Goal: Task Accomplishment & Management: Complete application form

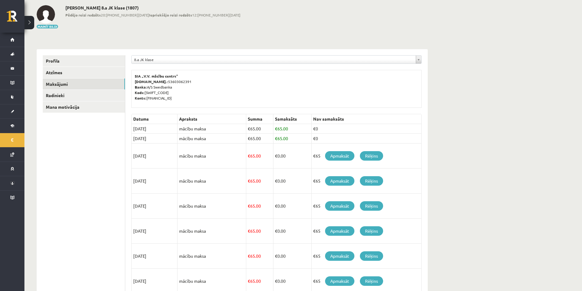
scroll to position [61, 0]
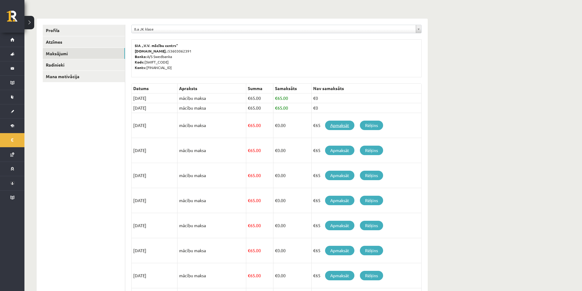
click at [331, 127] on link "Apmaksāt" at bounding box center [339, 125] width 29 height 9
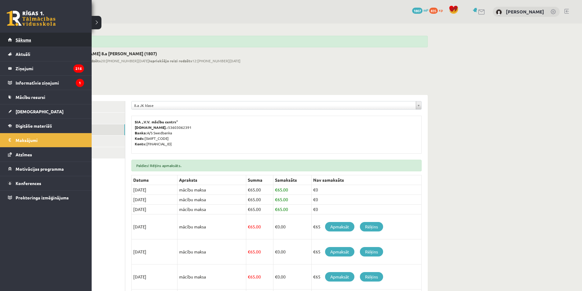
click at [13, 42] on link "Sākums" at bounding box center [46, 40] width 76 height 14
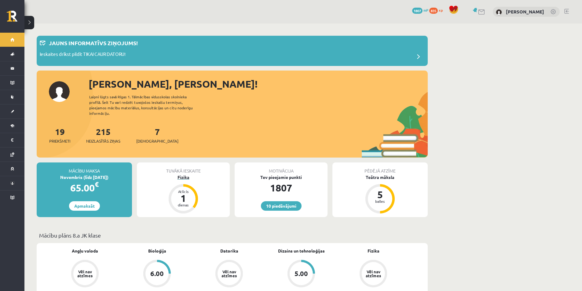
click at [179, 174] on div "Fizika" at bounding box center [183, 177] width 93 height 6
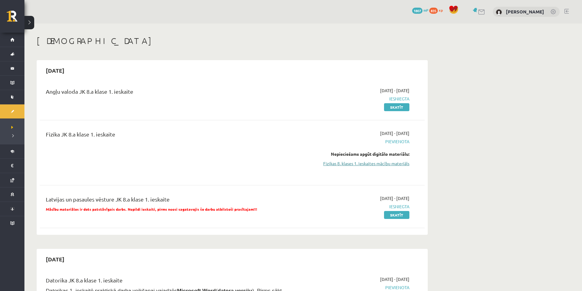
click at [375, 162] on link "Fizikas 8. klases 1. ieskaites mācību materiāls" at bounding box center [351, 163] width 115 height 6
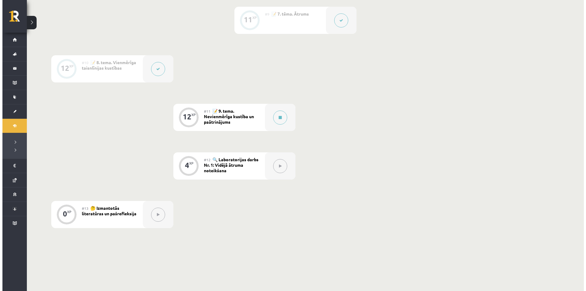
scroll to position [550, 0]
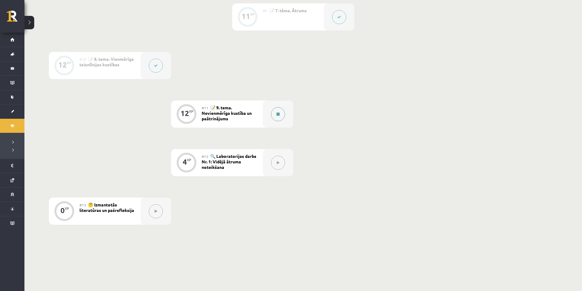
click at [264, 111] on div at bounding box center [278, 113] width 31 height 27
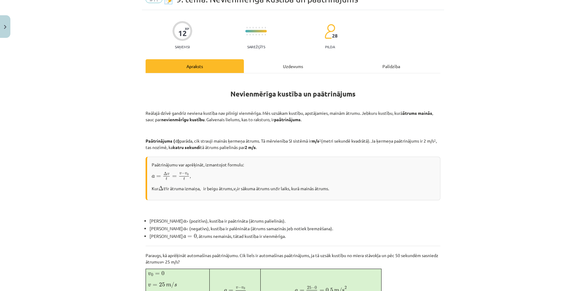
scroll to position [0, 0]
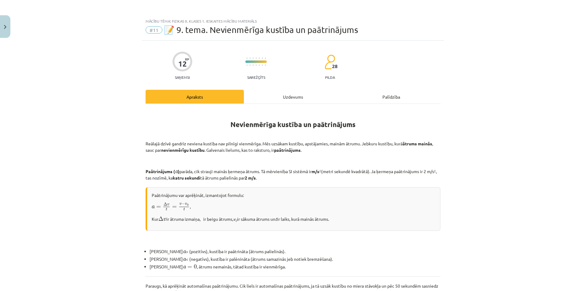
click at [285, 101] on div "Uzdevums" at bounding box center [293, 97] width 98 height 14
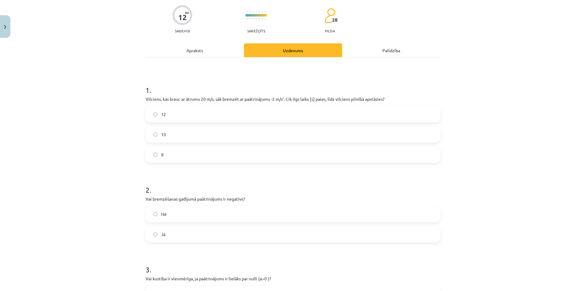
scroll to position [46, 0]
click at [202, 56] on div "Apraksts" at bounding box center [195, 51] width 98 height 14
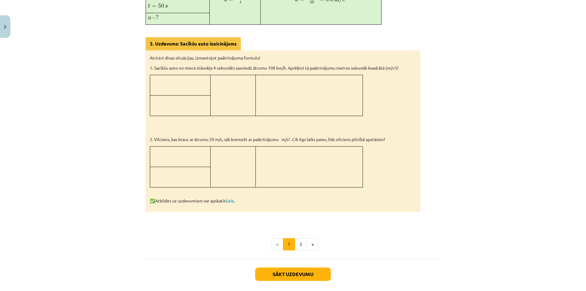
scroll to position [350, 0]
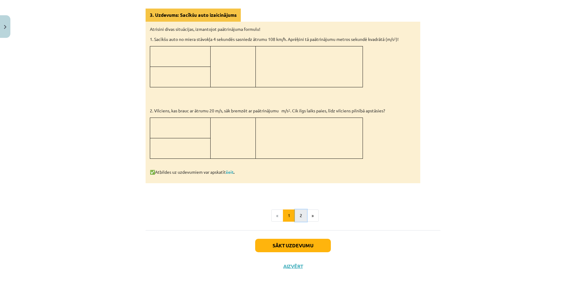
click at [302, 211] on button "2" at bounding box center [301, 215] width 12 height 12
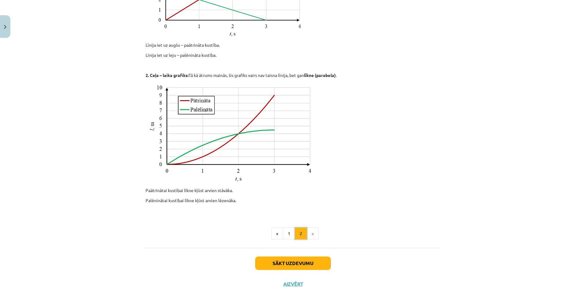
scroll to position [214, 0]
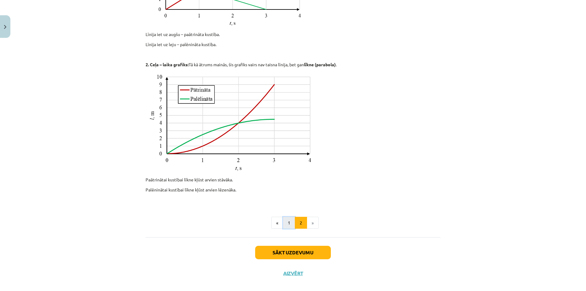
click at [288, 220] on button "1" at bounding box center [289, 223] width 12 height 12
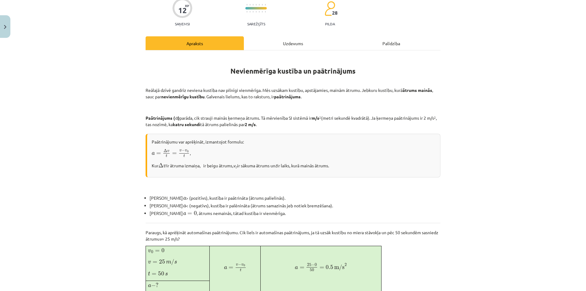
scroll to position [48, 0]
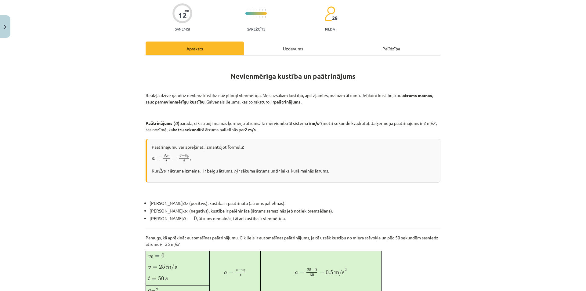
click at [283, 52] on div "Uzdevums" at bounding box center [293, 49] width 98 height 14
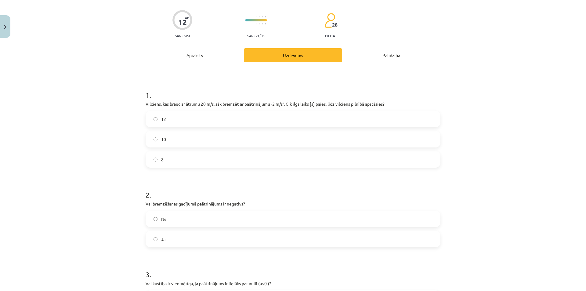
scroll to position [76, 0]
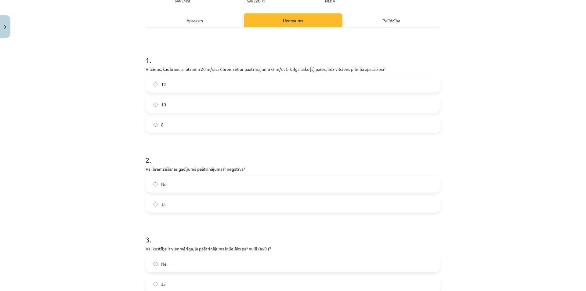
click at [253, 202] on label "Jā" at bounding box center [293, 204] width 294 height 15
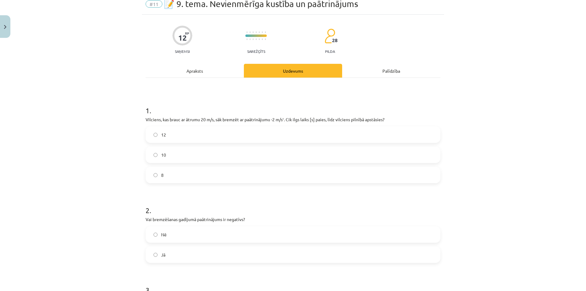
scroll to position [15, 0]
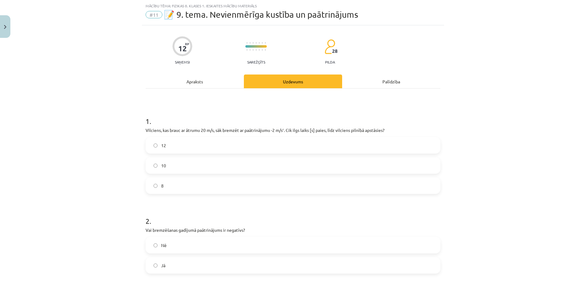
click at [289, 162] on label "10" at bounding box center [293, 165] width 294 height 15
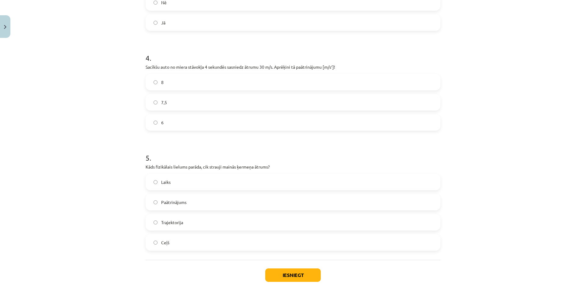
scroll to position [368, 0]
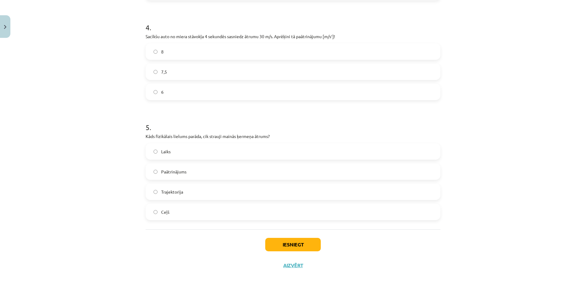
click at [186, 152] on label "Laiks" at bounding box center [293, 151] width 294 height 15
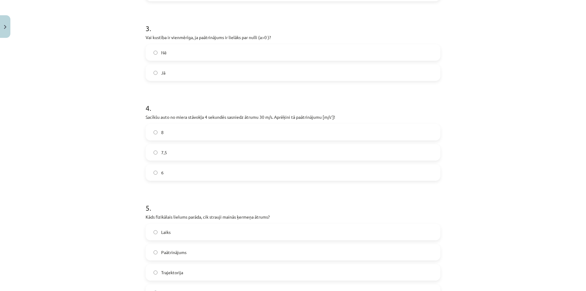
scroll to position [277, 0]
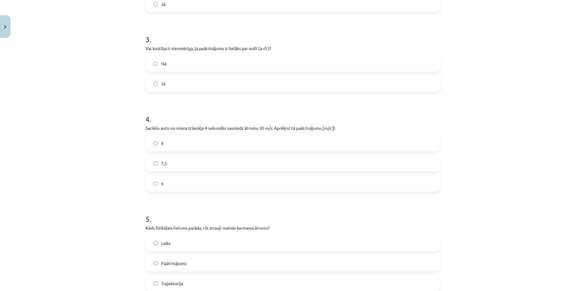
click at [195, 165] on label "7,5" at bounding box center [293, 163] width 294 height 15
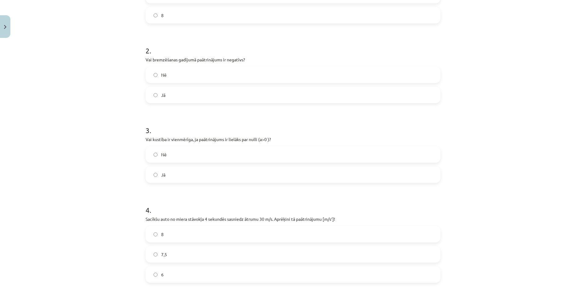
scroll to position [185, 0]
click at [177, 169] on label "Jā" at bounding box center [293, 175] width 294 height 15
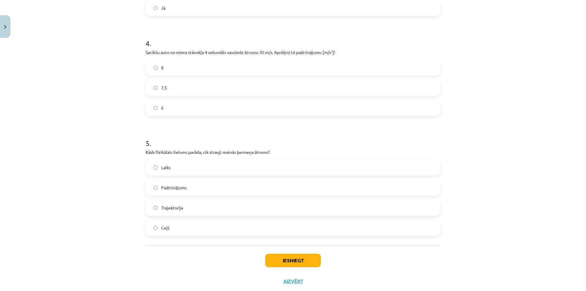
scroll to position [338, 0]
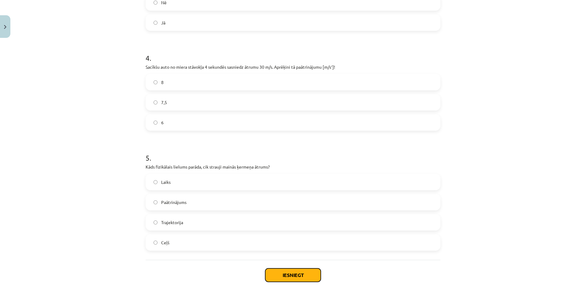
click at [307, 269] on button "Iesniegt" at bounding box center [293, 274] width 56 height 13
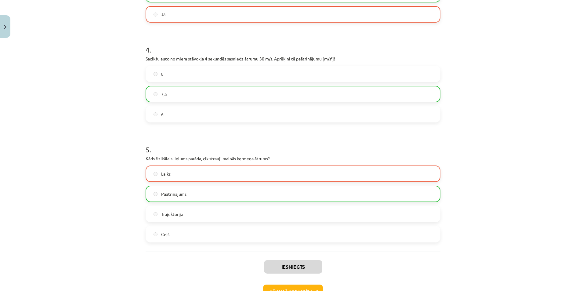
scroll to position [368, 0]
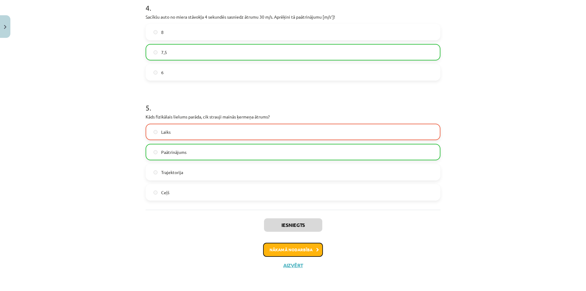
click at [295, 243] on button "Nākamā nodarbība" at bounding box center [293, 250] width 60 height 14
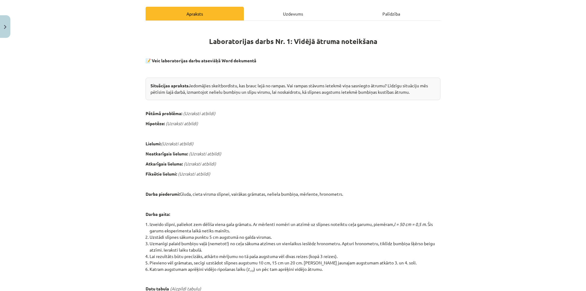
scroll to position [0, 0]
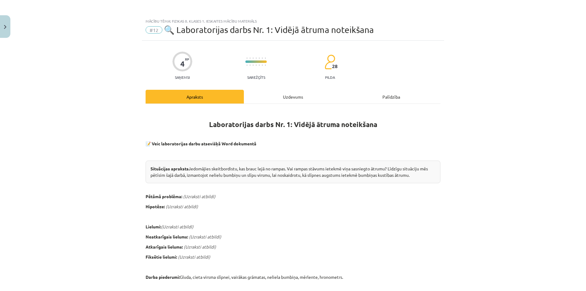
click at [280, 97] on div "Uzdevums" at bounding box center [293, 97] width 98 height 14
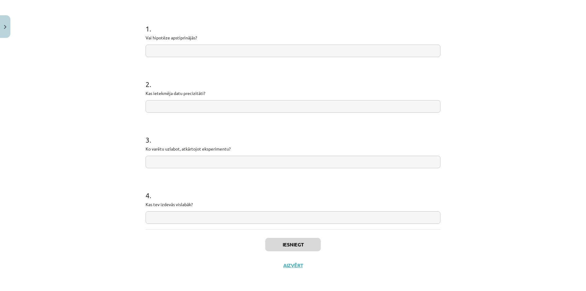
scroll to position [47, 0]
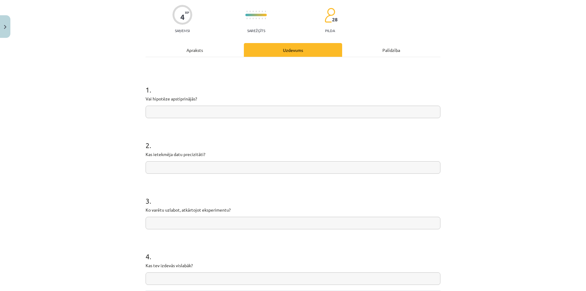
click at [220, 50] on div "Apraksts" at bounding box center [195, 50] width 98 height 14
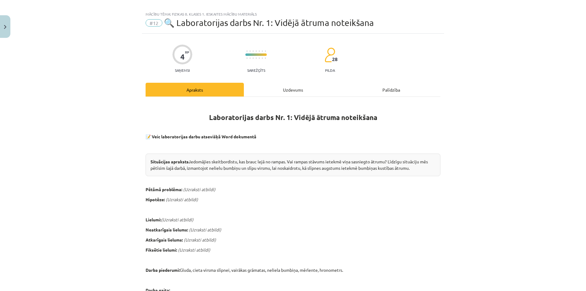
scroll to position [0, 0]
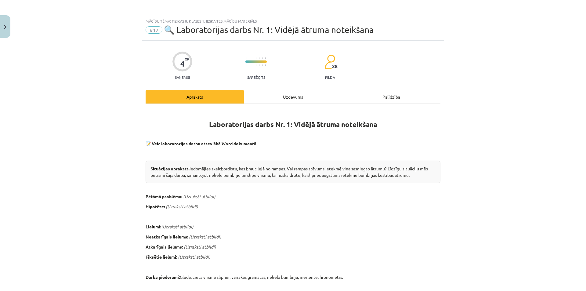
click at [271, 98] on div "Uzdevums" at bounding box center [293, 97] width 98 height 14
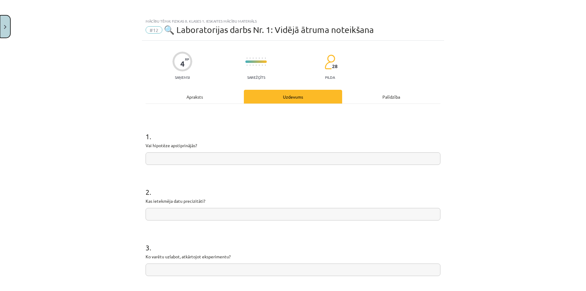
click at [3, 28] on button "Close" at bounding box center [5, 26] width 10 height 23
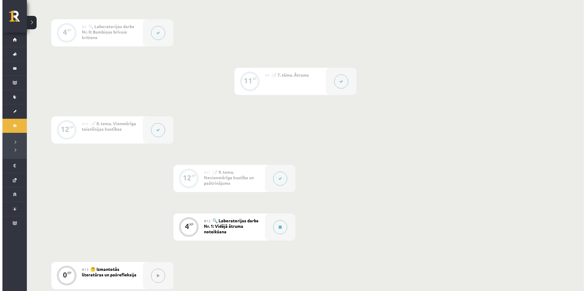
scroll to position [519, 0]
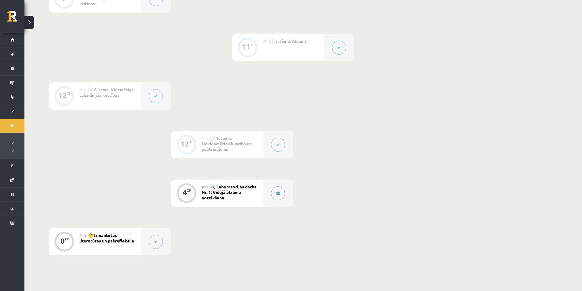
click at [282, 202] on div at bounding box center [278, 193] width 31 height 27
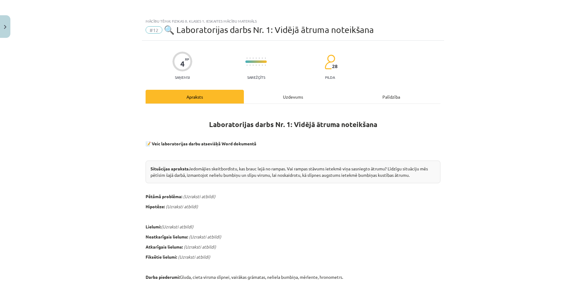
click at [254, 90] on div "Uzdevums" at bounding box center [293, 97] width 98 height 14
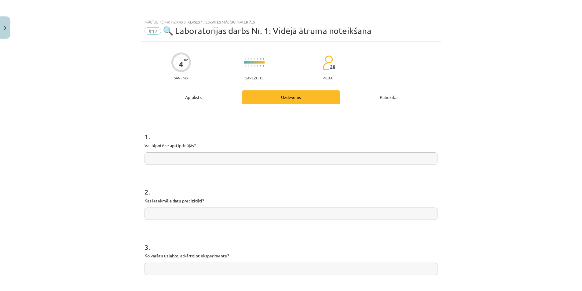
scroll to position [15, 0]
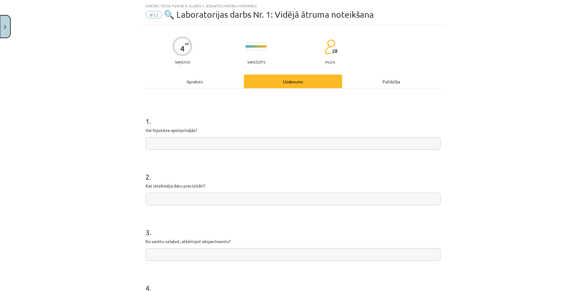
click at [5, 34] on button "Close" at bounding box center [5, 26] width 10 height 23
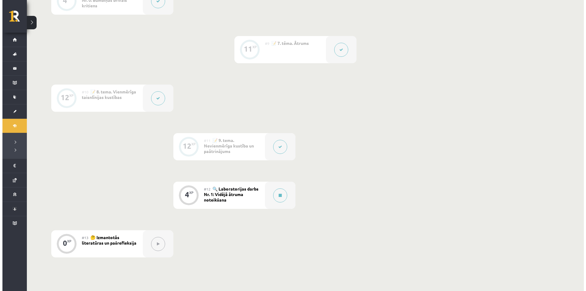
scroll to position [519, 0]
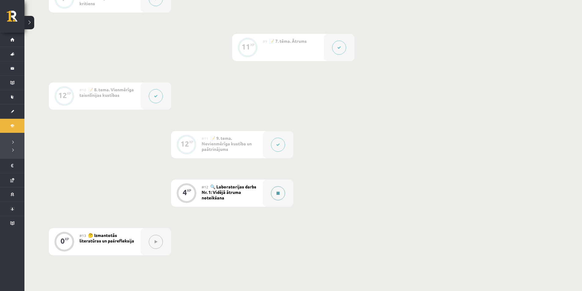
click at [288, 189] on div at bounding box center [278, 193] width 31 height 27
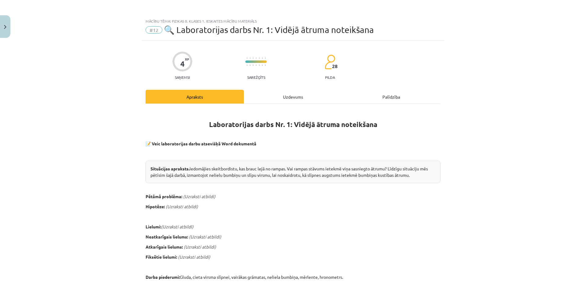
click at [254, 94] on div "Uzdevums" at bounding box center [293, 97] width 98 height 14
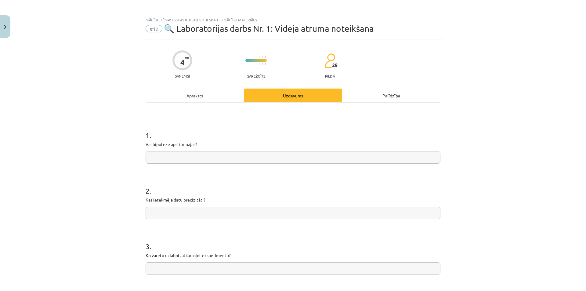
scroll to position [0, 0]
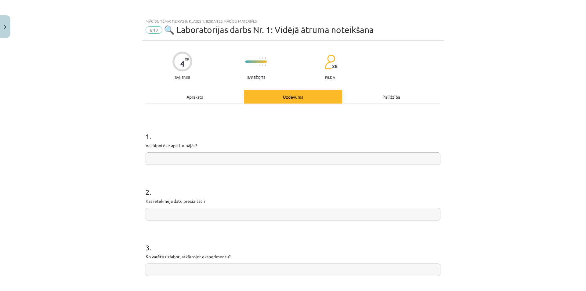
click at [247, 157] on input "text" at bounding box center [293, 158] width 295 height 13
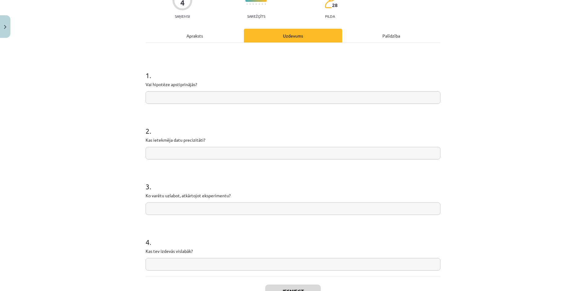
scroll to position [108, 0]
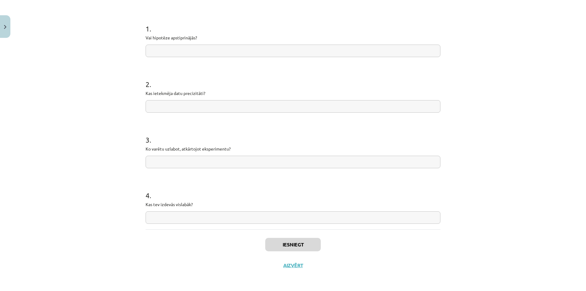
type input "*"
click at [0, 17] on button "Close" at bounding box center [5, 26] width 10 height 23
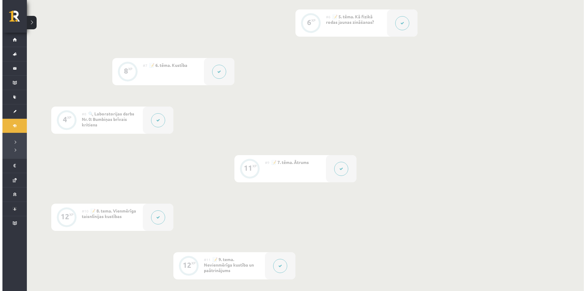
scroll to position [397, 0]
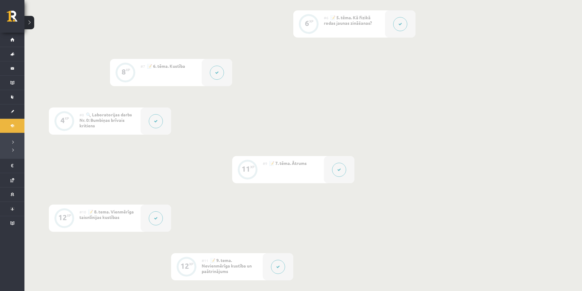
click at [156, 117] on button at bounding box center [156, 121] width 14 height 14
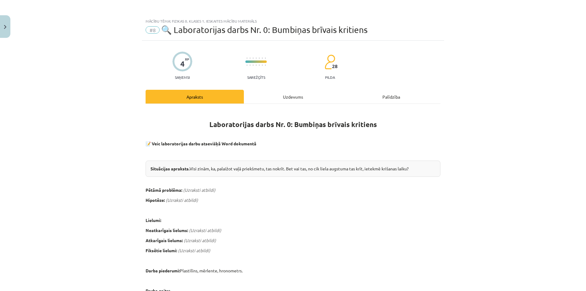
click at [277, 93] on div "Uzdevums" at bounding box center [293, 97] width 98 height 14
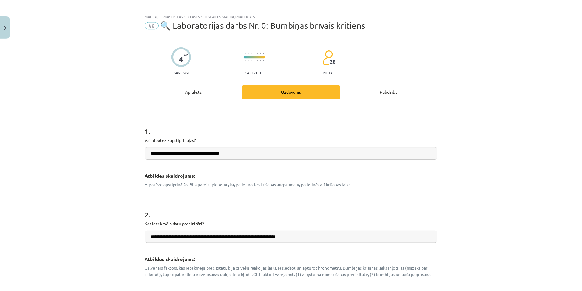
scroll to position [0, 0]
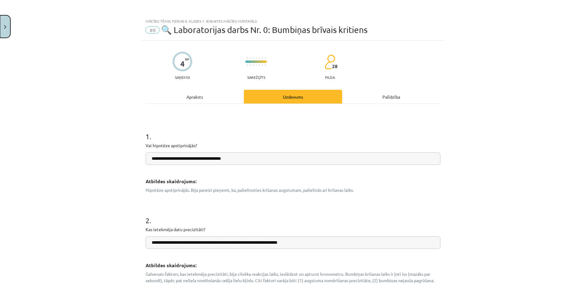
click at [0, 36] on button "Close" at bounding box center [5, 26] width 10 height 23
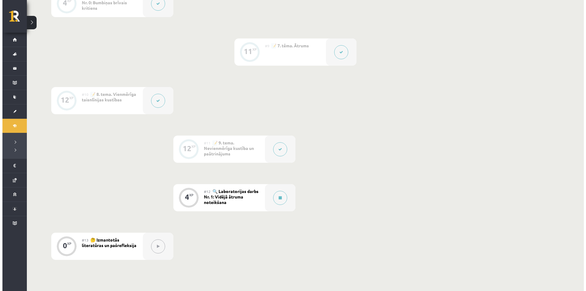
scroll to position [550, 0]
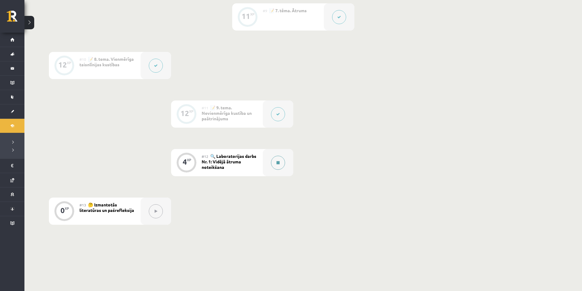
click at [289, 168] on div at bounding box center [278, 162] width 31 height 27
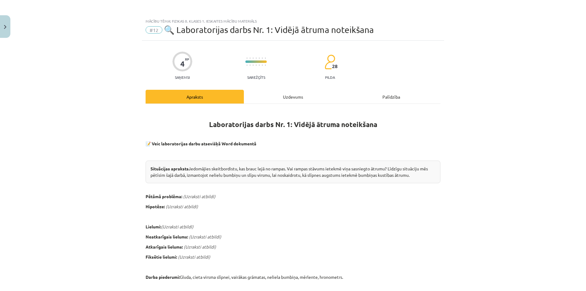
click at [275, 96] on div "Uzdevums" at bounding box center [293, 97] width 98 height 14
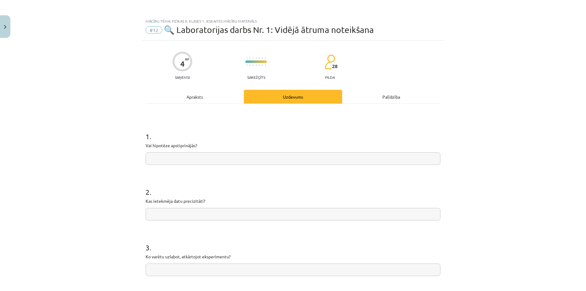
scroll to position [15, 0]
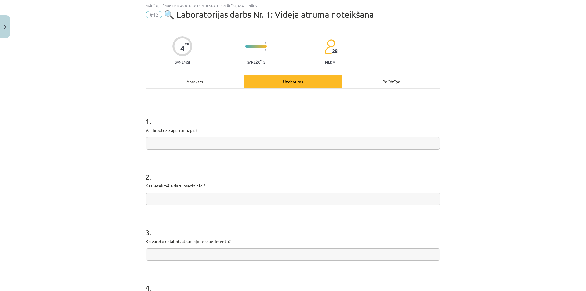
click at [259, 144] on input "text" at bounding box center [293, 143] width 295 height 13
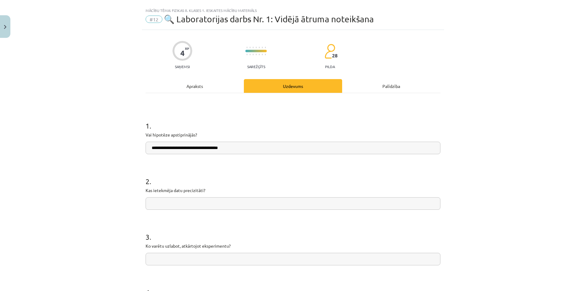
scroll to position [0, 0]
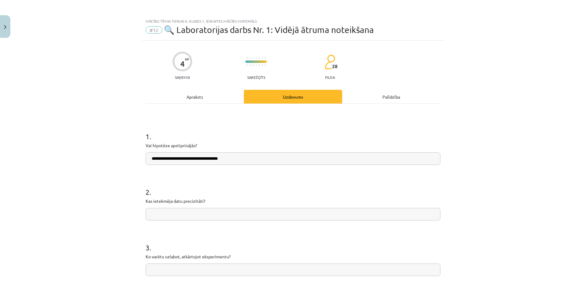
type input "**********"
click at [187, 99] on div "Apraksts" at bounding box center [195, 97] width 98 height 14
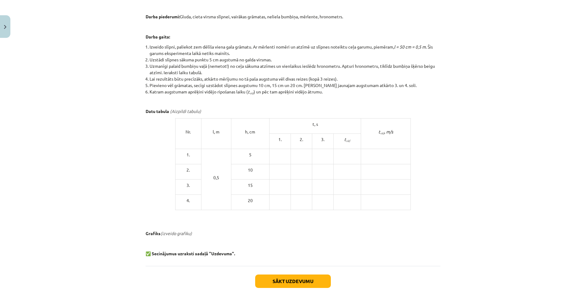
scroll to position [297, 0]
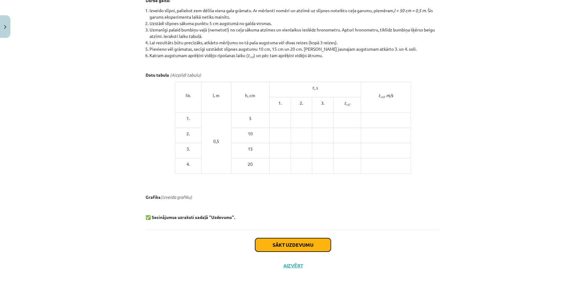
click at [296, 244] on button "Sākt uzdevumu" at bounding box center [293, 244] width 76 height 13
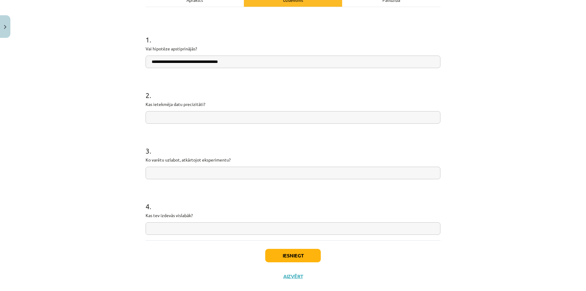
scroll to position [108, 0]
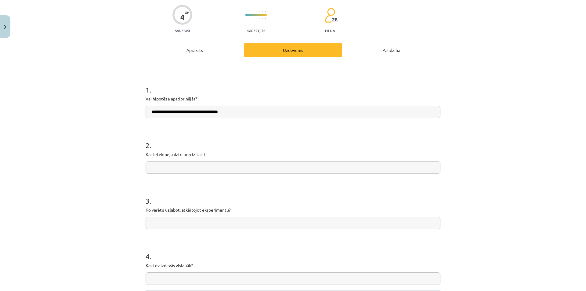
click at [246, 114] on input "**********" at bounding box center [293, 112] width 295 height 13
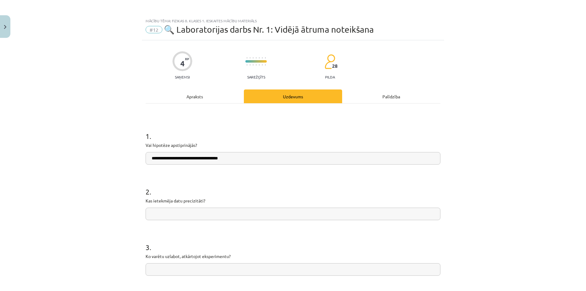
scroll to position [0, 0]
click at [217, 98] on div "Apraksts" at bounding box center [195, 97] width 98 height 14
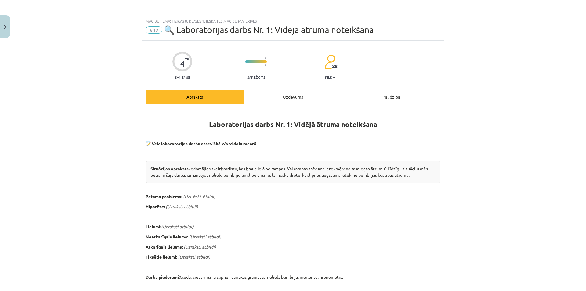
click at [293, 104] on hr at bounding box center [293, 104] width 295 height 0
click at [293, 99] on div "Uzdevums" at bounding box center [293, 97] width 98 height 14
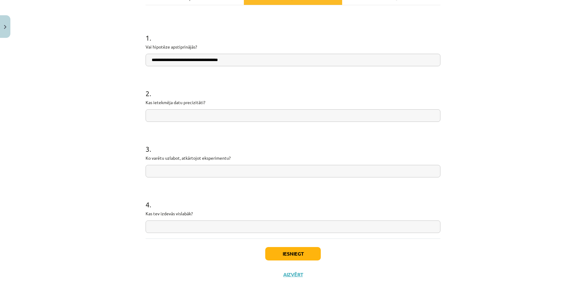
scroll to position [108, 0]
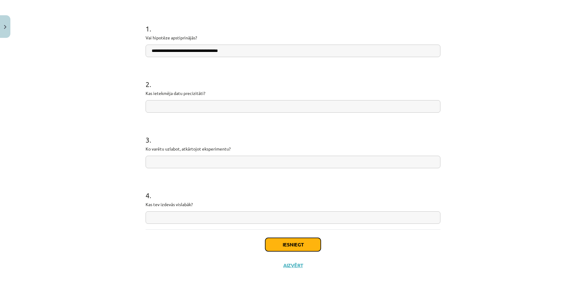
click at [308, 239] on button "Iesniegt" at bounding box center [293, 244] width 56 height 13
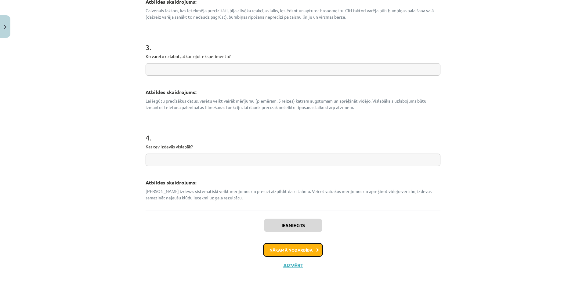
click at [277, 249] on button "Nākamā nodarbība" at bounding box center [293, 250] width 60 height 14
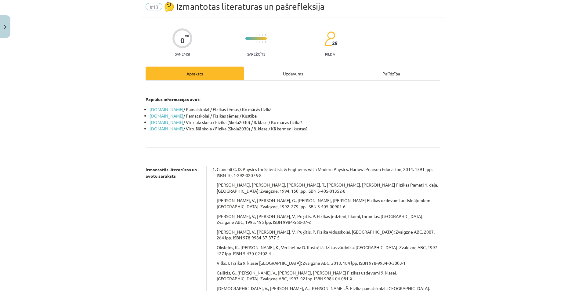
scroll to position [15, 0]
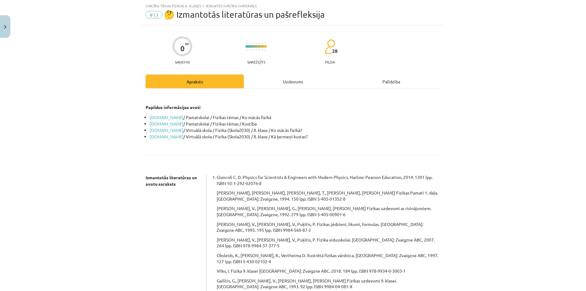
click at [286, 82] on div "Uzdevums" at bounding box center [293, 82] width 98 height 14
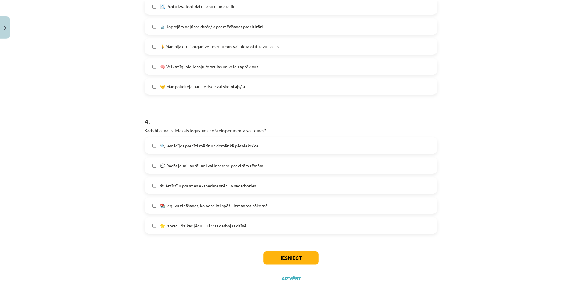
scroll to position [430, 0]
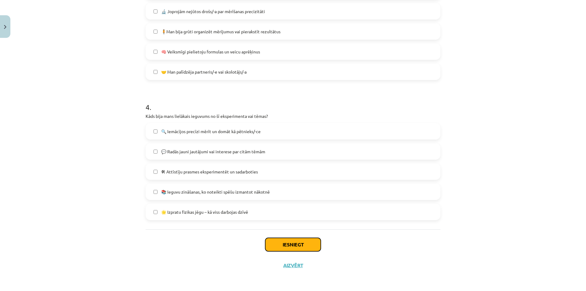
click at [311, 245] on button "Iesniegt" at bounding box center [293, 244] width 56 height 13
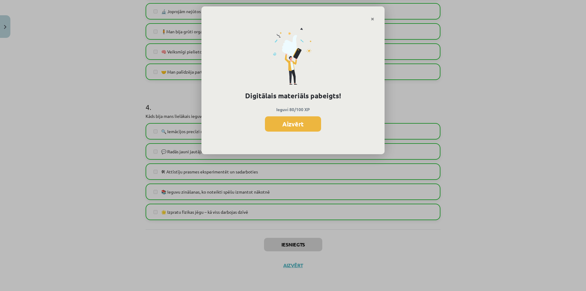
click at [286, 113] on div "Digitālais materiāls pabeigts! Ieguvi 80/100 XP Aizvērt" at bounding box center [293, 87] width 183 height 133
click at [287, 126] on button "Aizvērt" at bounding box center [293, 123] width 56 height 15
click at [287, 126] on label "🔍 Iemācījos precīzi mērīt un domāt kā pētnieks/-ce" at bounding box center [293, 131] width 294 height 15
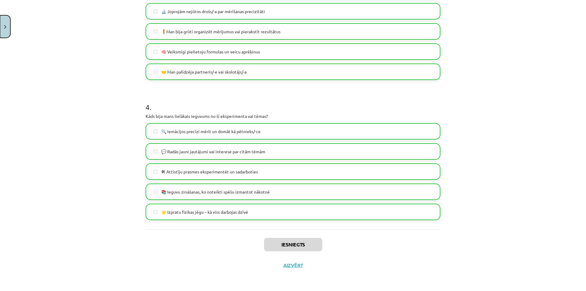
click at [0, 29] on button "Close" at bounding box center [5, 26] width 10 height 23
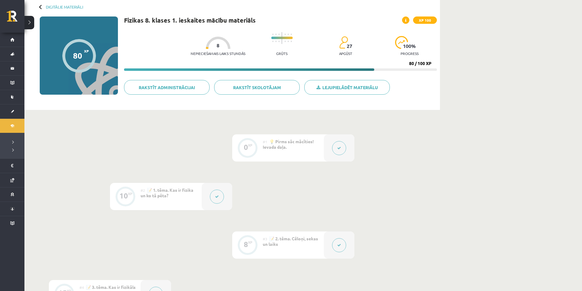
scroll to position [0, 0]
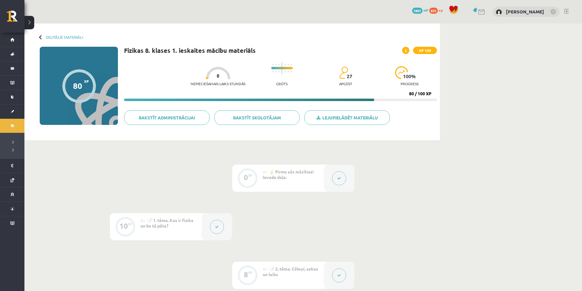
drag, startPoint x: 405, startPoint y: 96, endPoint x: 429, endPoint y: 88, distance: 25.2
click at [429, 88] on div "Nepieciešamais laiks stundās 8 Grūts 27 apgūst 100 % progress 80 / 100 XP" at bounding box center [280, 80] width 313 height 42
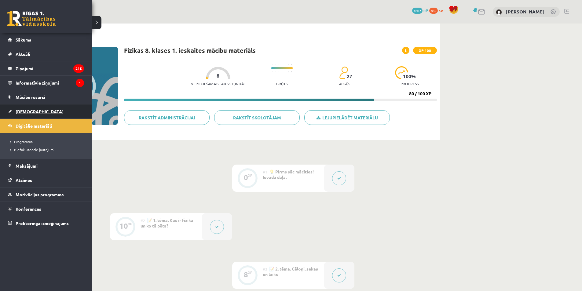
click at [22, 116] on link "[DEMOGRAPHIC_DATA]" at bounding box center [46, 111] width 76 height 14
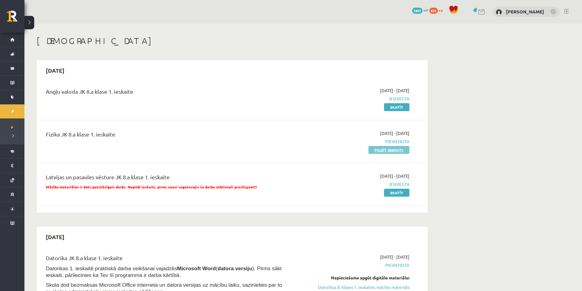
click at [391, 149] on link "Pildīt ieskaiti" at bounding box center [388, 150] width 41 height 8
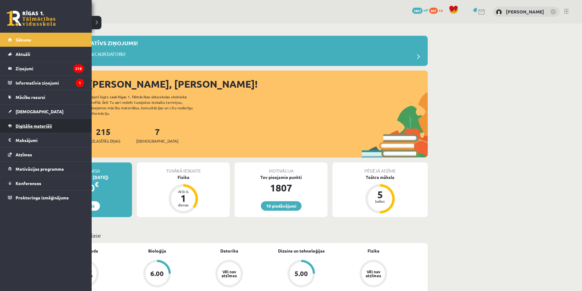
click at [31, 128] on link "Digitālie materiāli" at bounding box center [46, 126] width 76 height 14
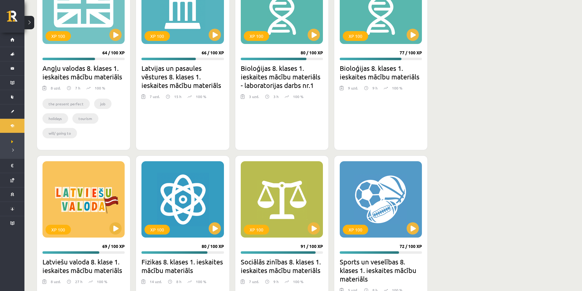
scroll to position [708, 0]
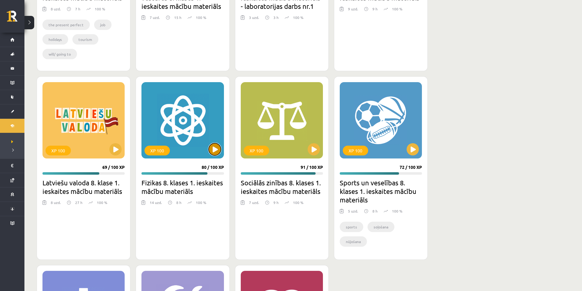
click at [216, 144] on button at bounding box center [215, 149] width 12 height 12
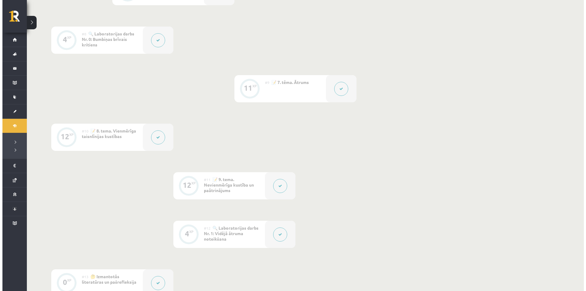
scroll to position [458, 0]
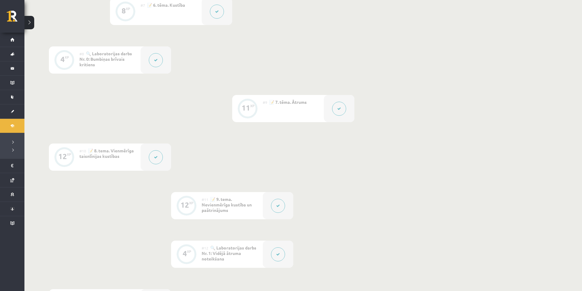
click at [158, 149] on div at bounding box center [155, 157] width 31 height 27
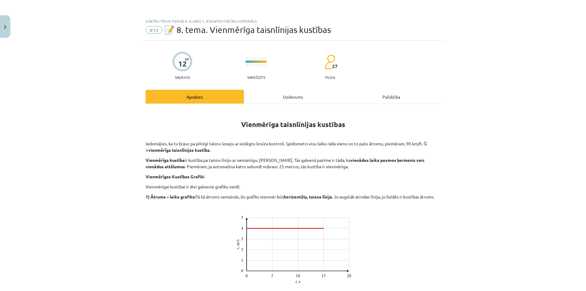
click at [273, 95] on div "Uzdevums" at bounding box center [293, 97] width 98 height 14
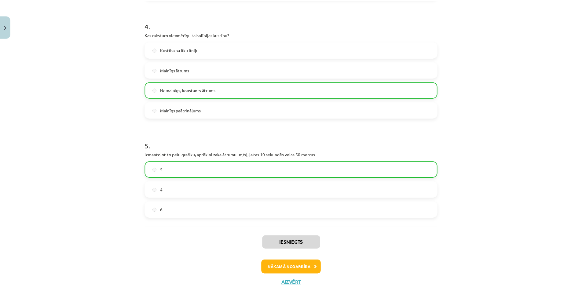
scroll to position [412, 0]
click at [2, 31] on button "Close" at bounding box center [5, 26] width 10 height 23
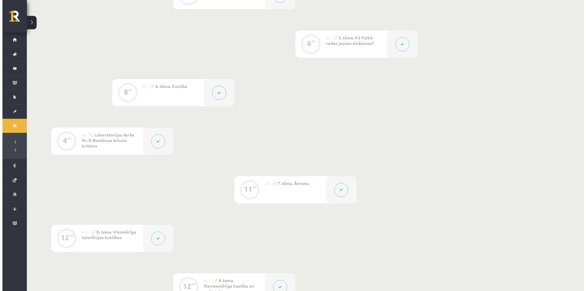
scroll to position [366, 0]
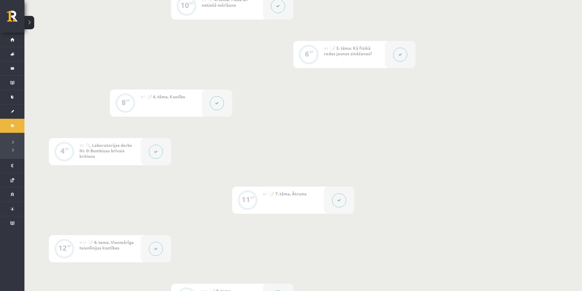
click at [213, 101] on button at bounding box center [217, 103] width 14 height 14
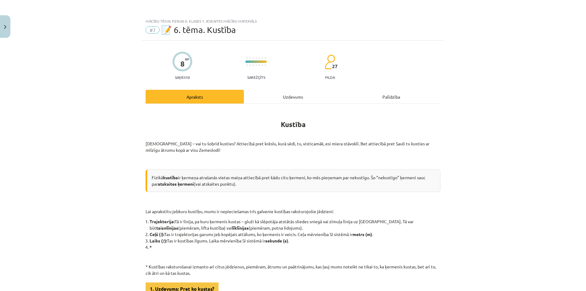
click at [274, 99] on div "Uzdevums" at bounding box center [293, 97] width 98 height 14
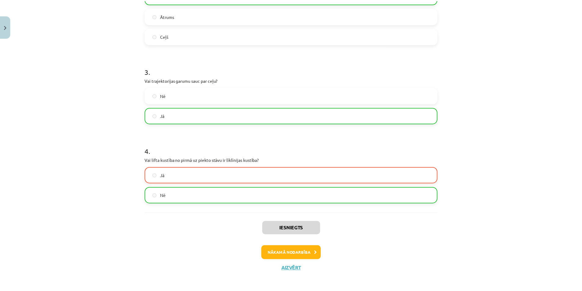
scroll to position [308, 0]
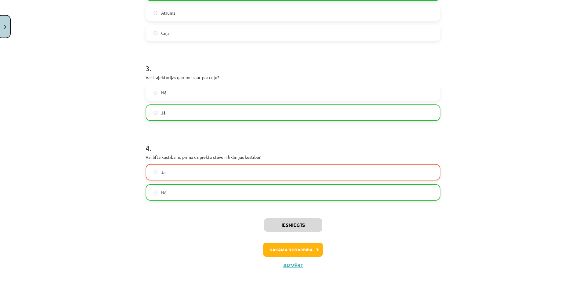
click at [6, 37] on button "Close" at bounding box center [5, 26] width 10 height 23
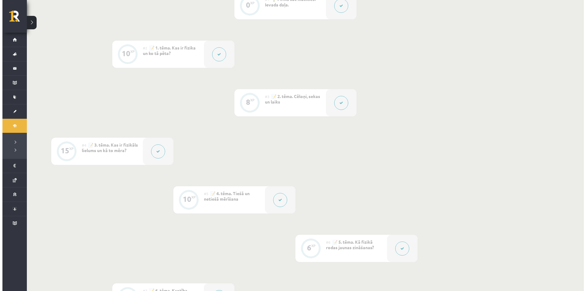
scroll to position [183, 0]
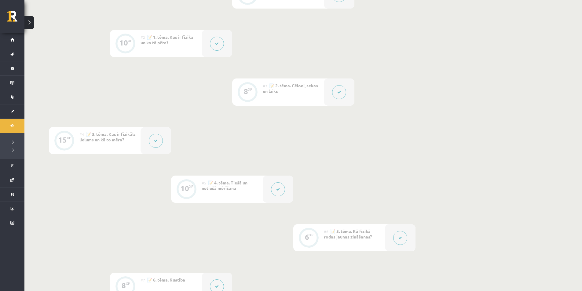
click at [265, 188] on div at bounding box center [278, 189] width 31 height 27
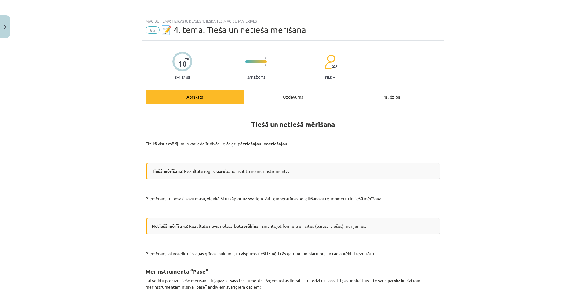
click at [283, 96] on div "Uzdevums" at bounding box center [293, 97] width 98 height 14
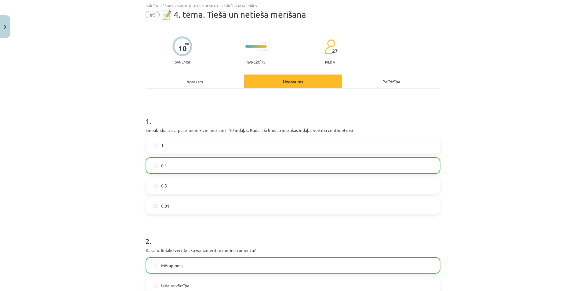
click at [228, 75] on div "Apraksts" at bounding box center [195, 82] width 98 height 14
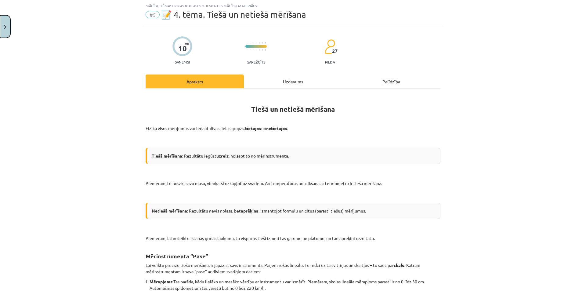
click at [0, 26] on button "Close" at bounding box center [5, 26] width 10 height 23
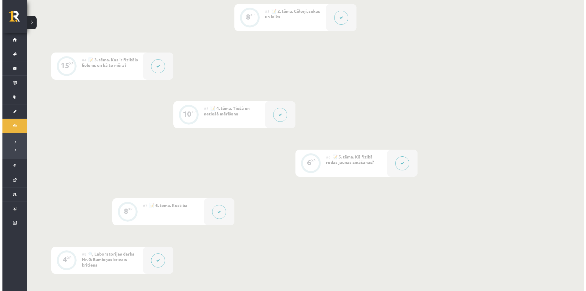
scroll to position [244, 0]
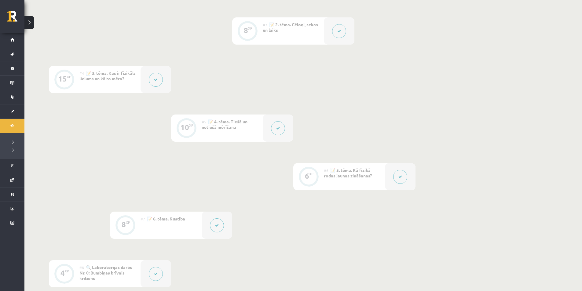
click at [279, 129] on icon at bounding box center [278, 128] width 4 height 4
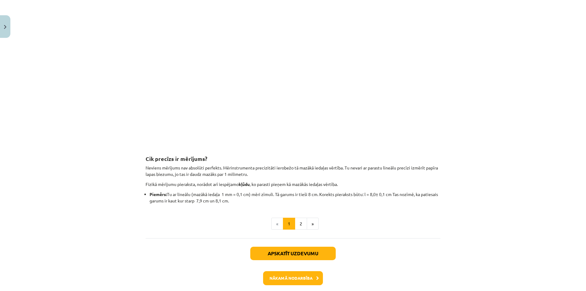
scroll to position [519, 0]
click at [301, 225] on button "2" at bounding box center [301, 223] width 12 height 12
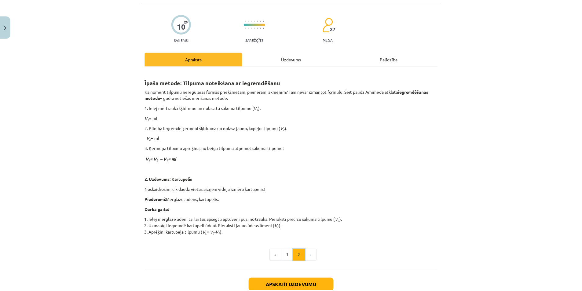
scroll to position [37, 0]
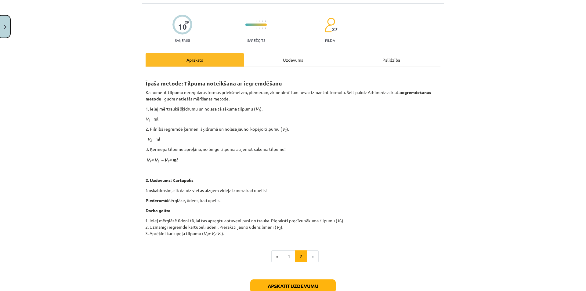
click at [0, 24] on button "Close" at bounding box center [5, 26] width 10 height 23
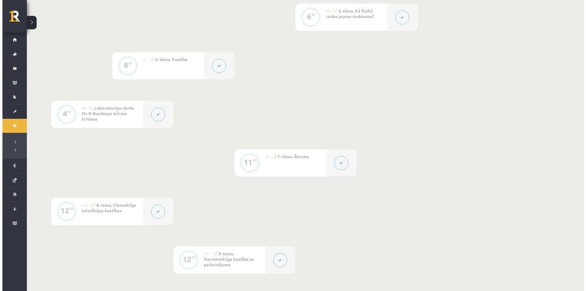
scroll to position [397, 0]
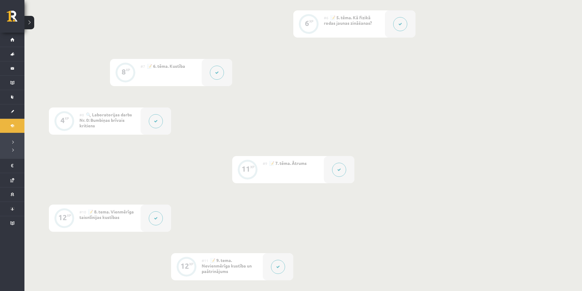
click at [155, 225] on button at bounding box center [156, 218] width 14 height 14
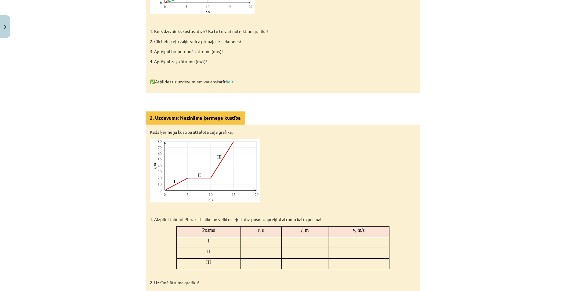
scroll to position [580, 0]
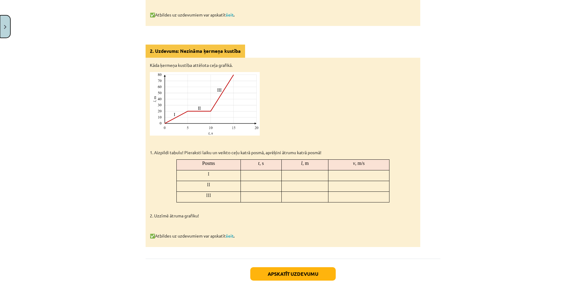
click at [0, 37] on button "Close" at bounding box center [5, 26] width 10 height 23
click at [0, 37] on div "Mācību tēma: Fizikas 8. klases 1. ieskaites mācību materiāls #10 📝 8. tema. Vie…" at bounding box center [293, 145] width 586 height 291
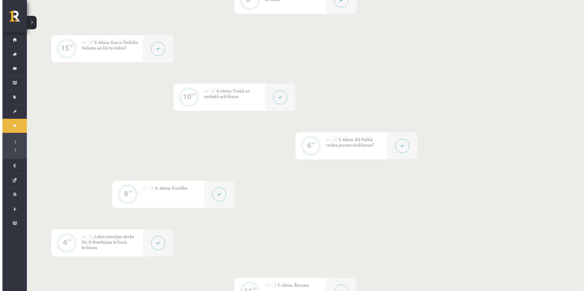
scroll to position [275, 0]
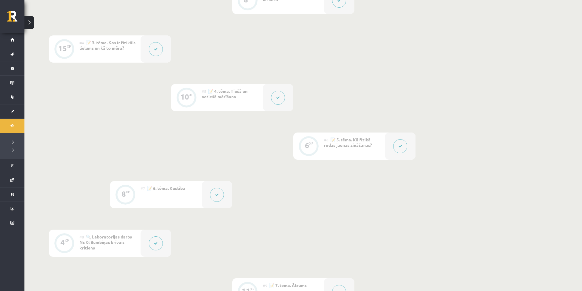
click at [210, 188] on div at bounding box center [217, 194] width 31 height 27
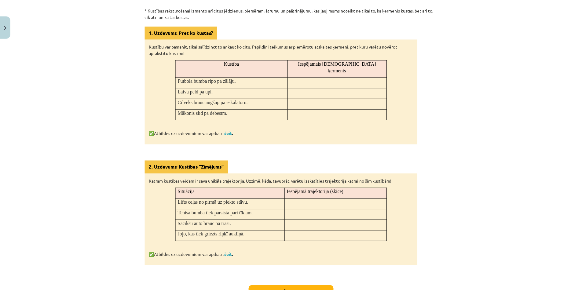
scroll to position [257, 0]
click at [0, 28] on button "Close" at bounding box center [5, 26] width 10 height 23
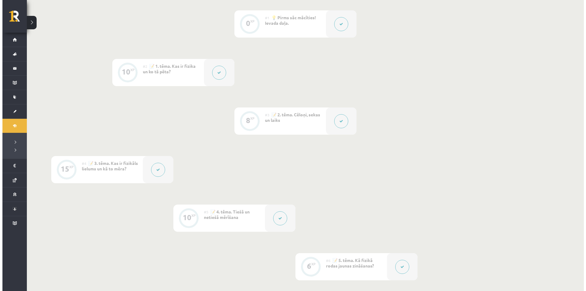
scroll to position [153, 0]
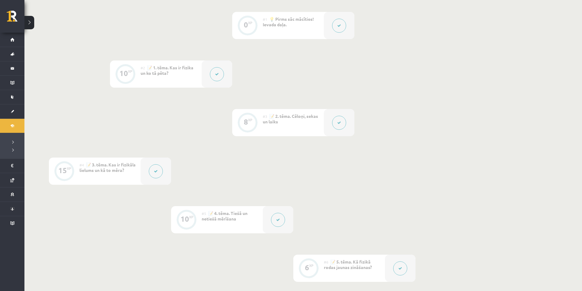
click at [282, 229] on div at bounding box center [278, 219] width 31 height 27
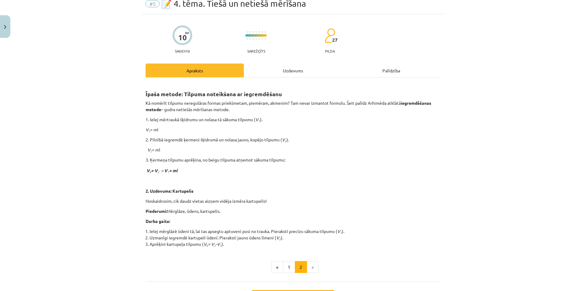
scroll to position [98, 0]
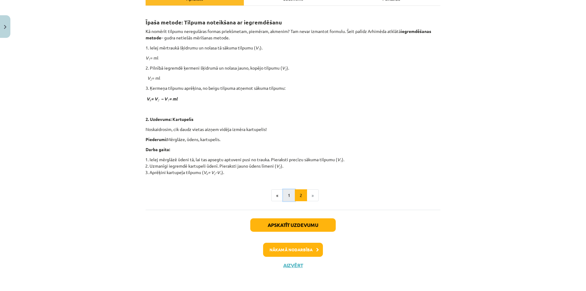
click at [291, 197] on button "1" at bounding box center [289, 195] width 12 height 12
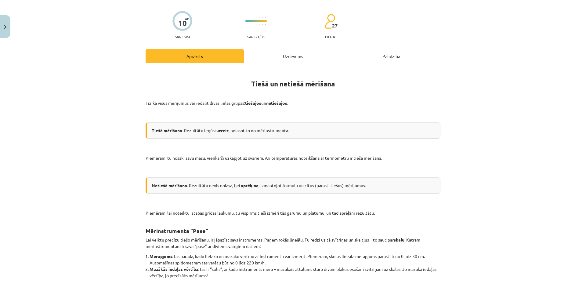
scroll to position [37, 0]
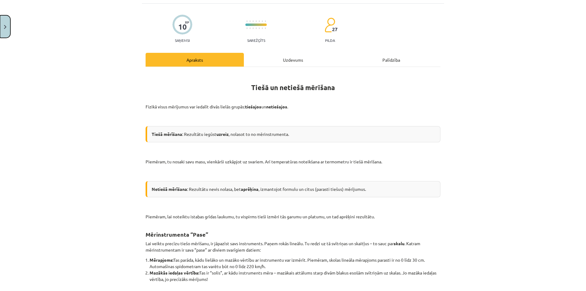
click at [0, 23] on button "Close" at bounding box center [5, 26] width 10 height 23
click at [0, 23] on div "Mācību tēma: Fizikas 8. klases 1. ieskaites mācību materiāls #5 📝 4. tēma. Tieš…" at bounding box center [293, 145] width 586 height 291
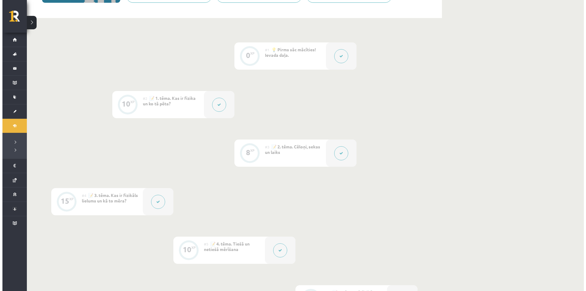
scroll to position [92, 0]
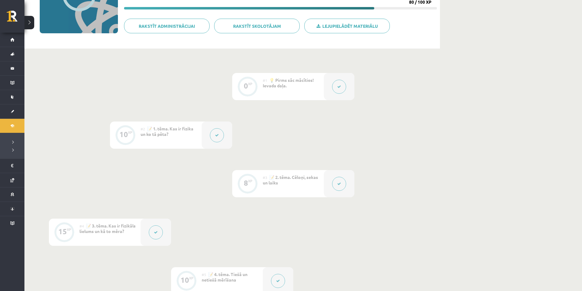
click at [227, 135] on div at bounding box center [217, 135] width 31 height 27
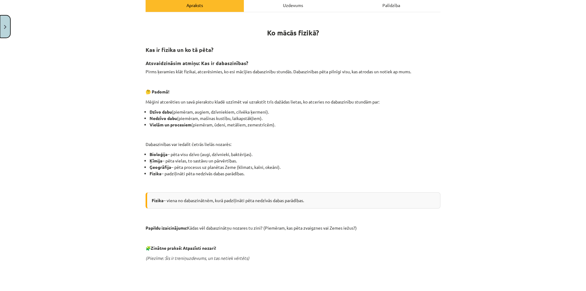
click at [0, 30] on button "Close" at bounding box center [5, 26] width 10 height 23
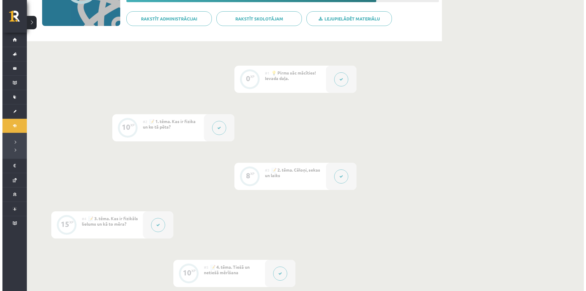
scroll to position [153, 0]
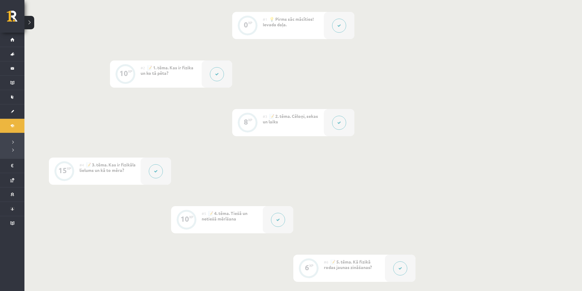
click at [161, 173] on button at bounding box center [156, 171] width 14 height 14
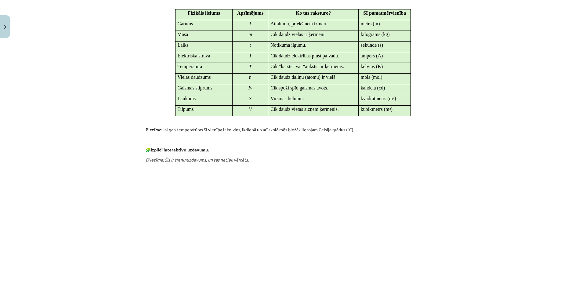
scroll to position [244, 0]
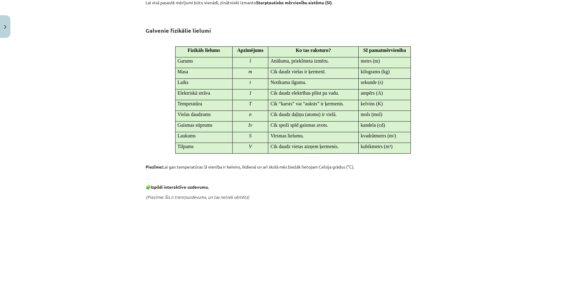
drag, startPoint x: 300, startPoint y: 125, endPoint x: 270, endPoint y: 162, distance: 47.6
click at [270, 162] on div "Kas ir fizikāls lielums un kā to mēra? Fizikāls lielums ir jebkura īpašība, kur…" at bounding box center [293, 113] width 295 height 497
click at [268, 162] on div "Kas ir fizikāls lielums un kā to mēra? Fizikāls lielums ir jebkura īpašība, kur…" at bounding box center [293, 113] width 295 height 497
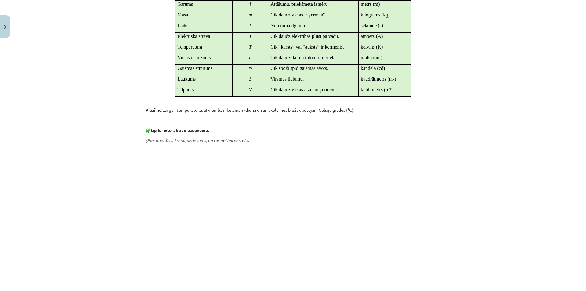
scroll to position [428, 0]
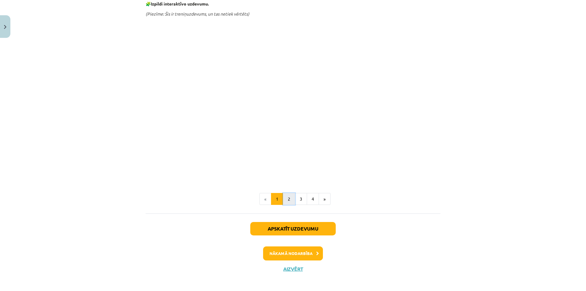
click at [292, 201] on button "2" at bounding box center [289, 199] width 12 height 12
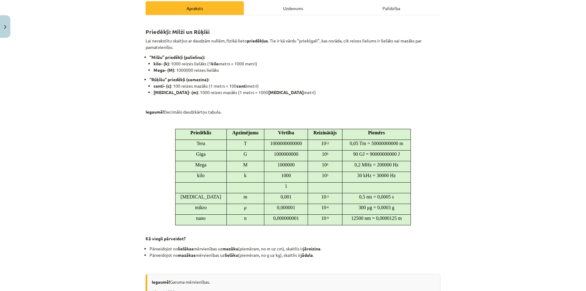
scroll to position [79, 0]
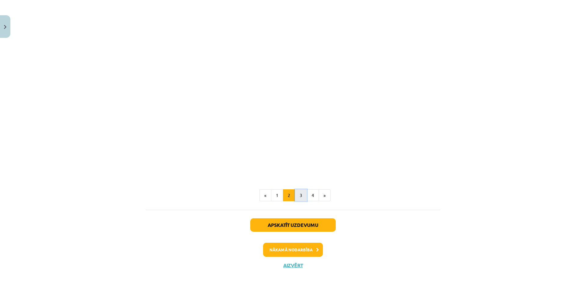
click at [303, 193] on button "3" at bounding box center [301, 195] width 12 height 12
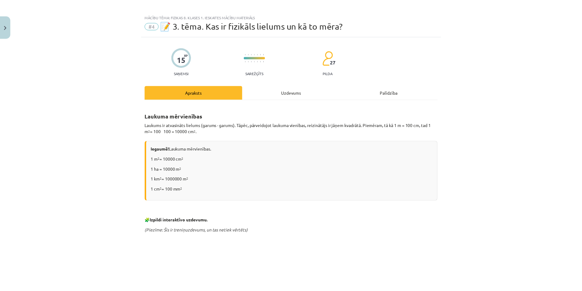
scroll to position [183, 0]
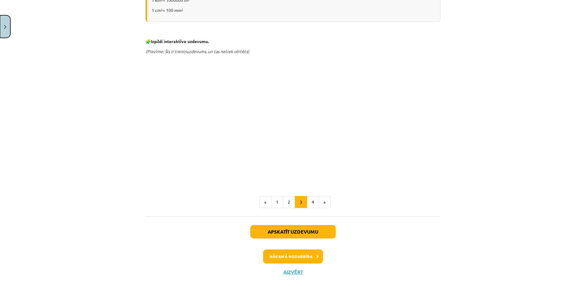
click at [0, 19] on button "Close" at bounding box center [5, 26] width 10 height 23
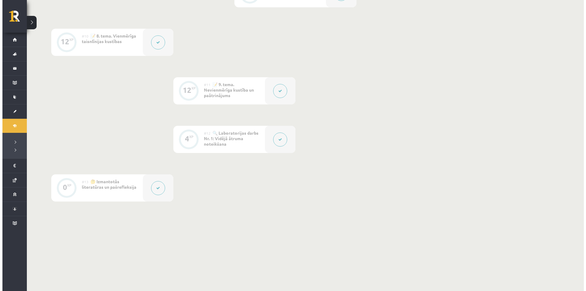
scroll to position [580, 0]
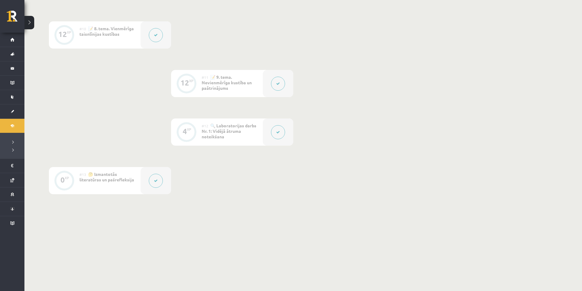
click at [269, 133] on div at bounding box center [278, 131] width 31 height 27
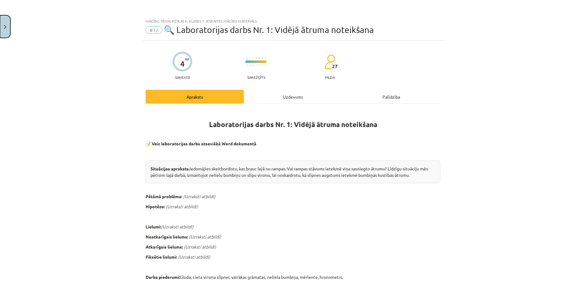
click at [0, 23] on button "Close" at bounding box center [5, 26] width 10 height 23
click at [271, 86] on div "Mācību tēma: Fizikas 8. klases 1. ieskaites mācību materiāls #12 🔍 Laboratorija…" at bounding box center [293, 145] width 586 height 291
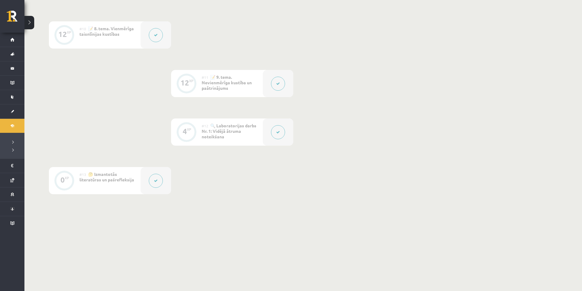
click at [272, 86] on button at bounding box center [278, 84] width 14 height 14
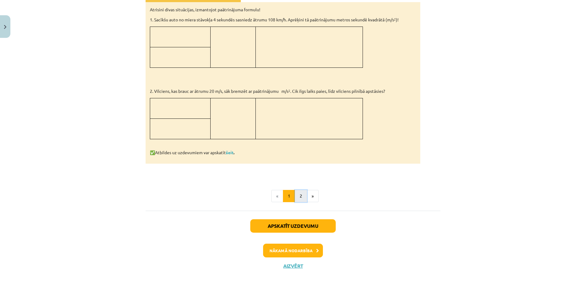
click at [297, 199] on button "2" at bounding box center [301, 196] width 12 height 12
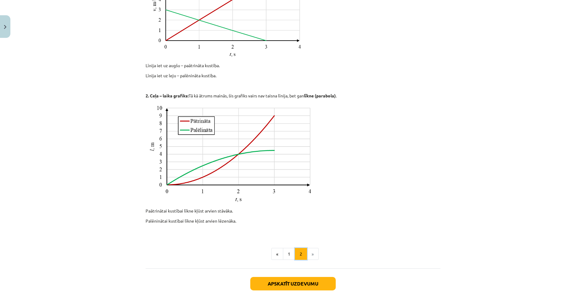
scroll to position [180, 0]
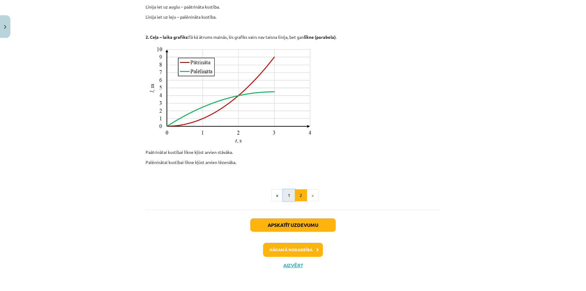
click at [289, 195] on button "1" at bounding box center [289, 195] width 12 height 12
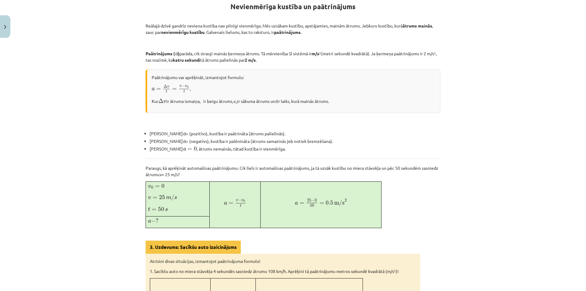
scroll to position [109, 0]
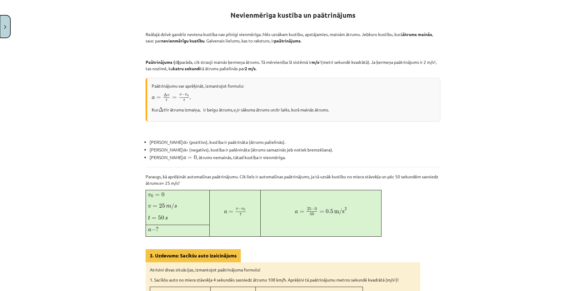
click at [0, 31] on button "Close" at bounding box center [5, 26] width 10 height 23
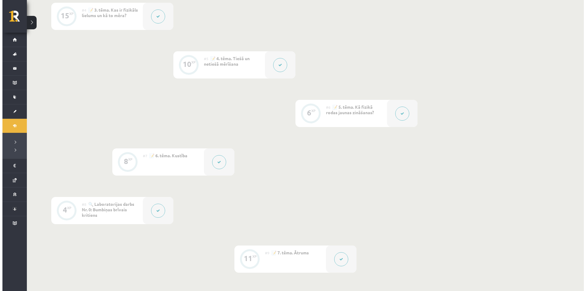
scroll to position [305, 0]
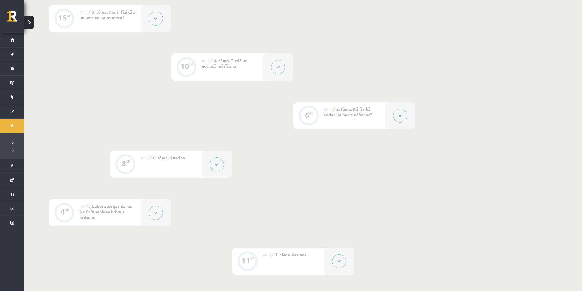
click at [216, 163] on icon at bounding box center [217, 164] width 4 height 4
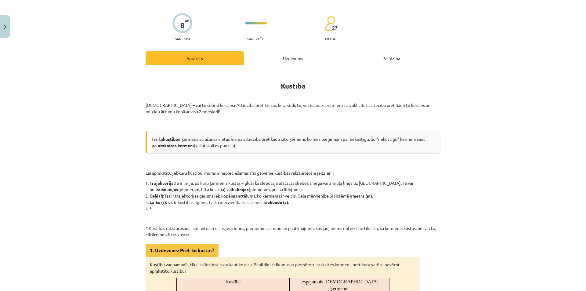
scroll to position [92, 0]
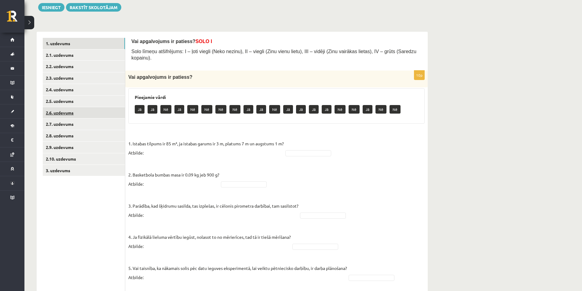
scroll to position [61, 0]
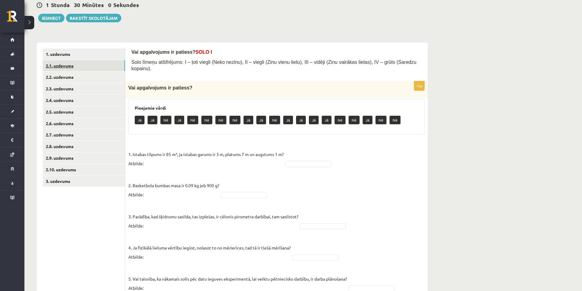
click at [77, 69] on link "2.1. uzdevums" at bounding box center [84, 65] width 82 height 11
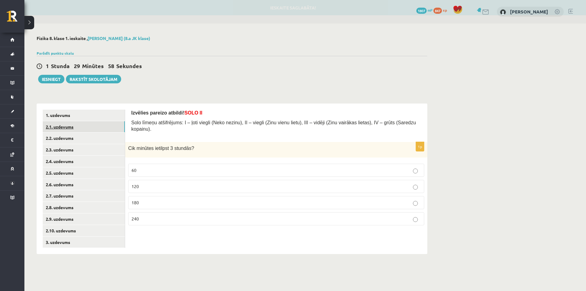
click at [97, 132] on link "2.1. uzdevums" at bounding box center [84, 126] width 82 height 11
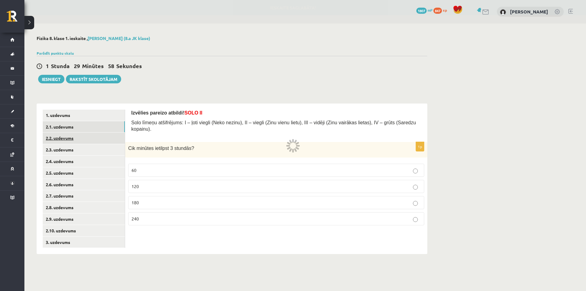
click at [97, 139] on link "2.2. uzdevums" at bounding box center [84, 138] width 82 height 11
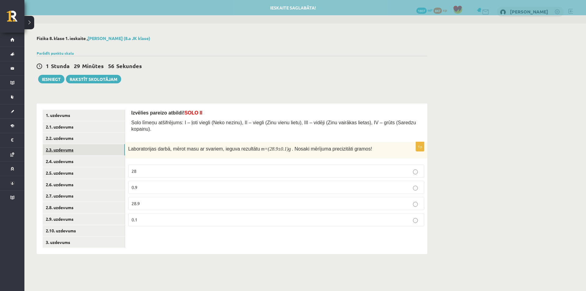
click at [88, 155] on link "2.3. uzdevums" at bounding box center [84, 149] width 82 height 11
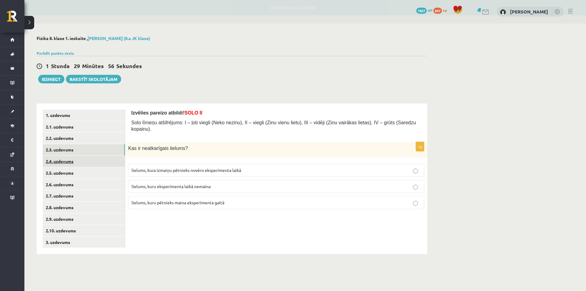
click at [85, 167] on link "2.4. uzdevums" at bounding box center [84, 161] width 82 height 11
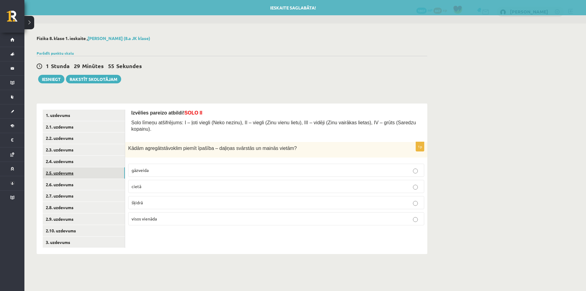
click at [86, 174] on link "2.5. uzdevums" at bounding box center [84, 172] width 82 height 11
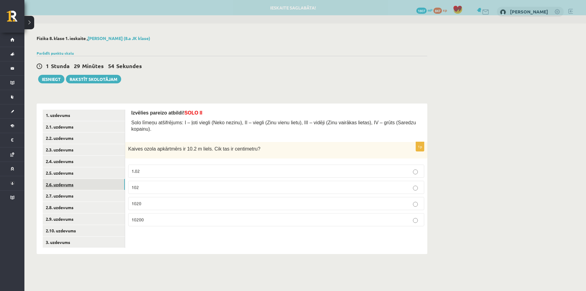
click at [85, 186] on link "2.6. uzdevums" at bounding box center [84, 184] width 82 height 11
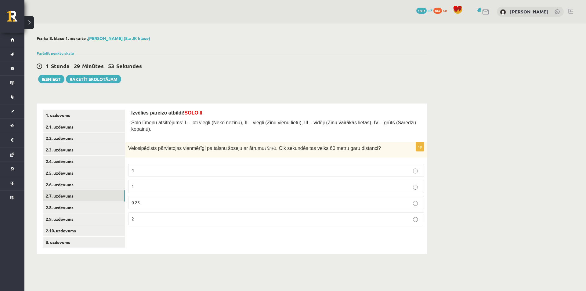
click at [85, 197] on link "2.7. uzdevums" at bounding box center [84, 195] width 82 height 11
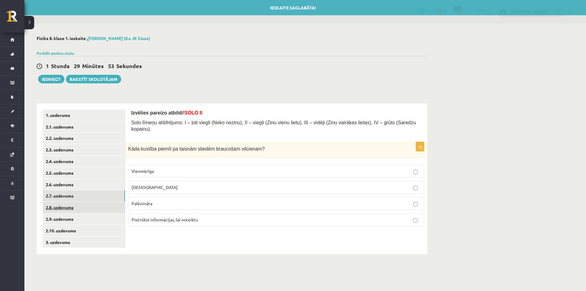
click at [81, 206] on link "2.8. uzdevums" at bounding box center [84, 207] width 82 height 11
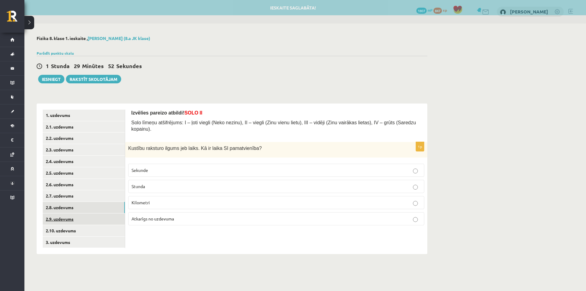
click at [81, 217] on link "2.9. uzdevums" at bounding box center [84, 218] width 82 height 11
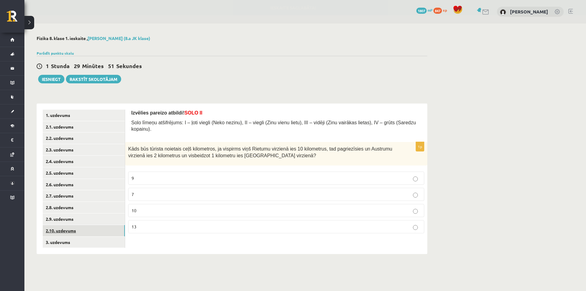
click at [81, 230] on link "2.10. uzdevums" at bounding box center [84, 230] width 82 height 11
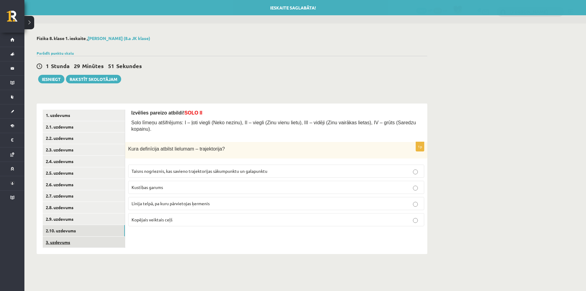
click at [82, 238] on link "3. uzdevums" at bounding box center [84, 242] width 82 height 11
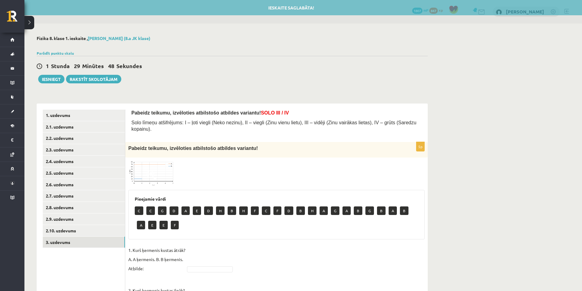
scroll to position [31, 0]
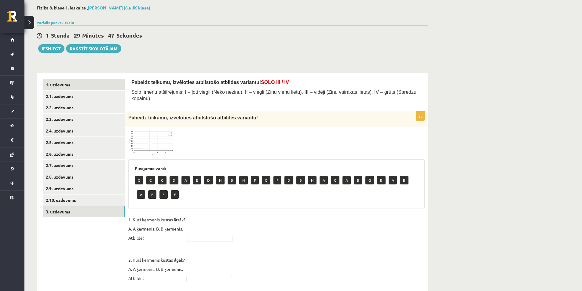
click at [115, 88] on link "1. uzdevums" at bounding box center [84, 84] width 82 height 11
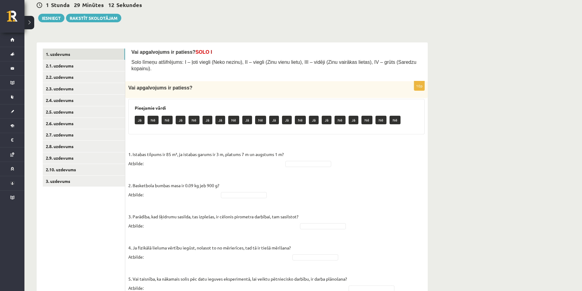
scroll to position [92, 0]
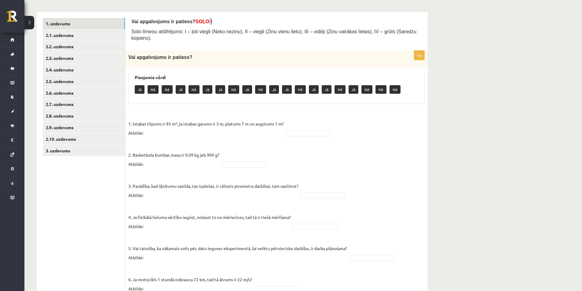
drag, startPoint x: 198, startPoint y: 22, endPoint x: 210, endPoint y: 25, distance: 12.8
click at [210, 25] on p "Vai apgalvojums ir patiess? SOLO I" at bounding box center [276, 21] width 290 height 7
click at [208, 19] on p "Vai apgalvojums ir patiess? SOLO I" at bounding box center [276, 21] width 290 height 7
click at [216, 42] on form "Vai apgalvojums ir patiess? SOLO I Solo līmeņu atšifrējums: I – ļoti viegli (Ne…" at bounding box center [276, 226] width 290 height 416
click at [232, 155] on fieldset "1. Istabas tilpums ir 85 m³, ja istabas garums ir 3 m, platums 7 m un augstums …" at bounding box center [276, 270] width 296 height 321
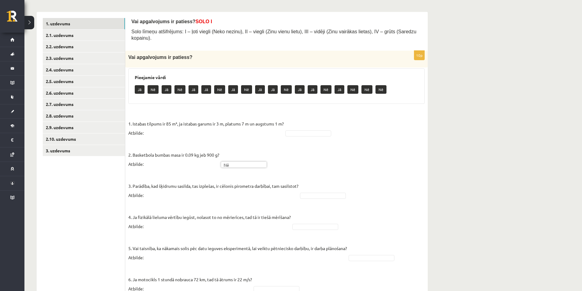
scroll to position [153, 0]
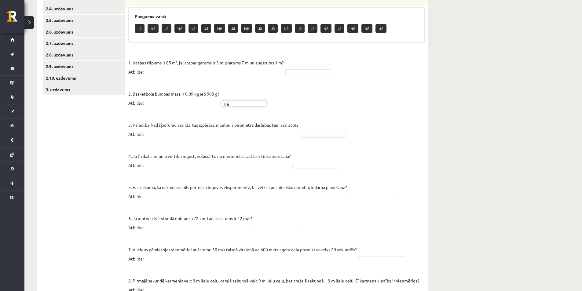
click at [328, 164] on fieldset "1. Istabas tilpums ir 85 m³, ja istabas garums ir 3 m, platums 7 m un augstums …" at bounding box center [276, 209] width 296 height 321
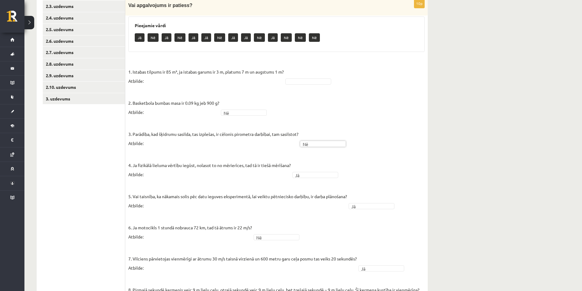
scroll to position [124, 0]
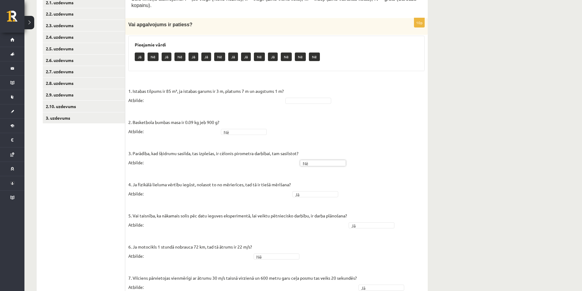
click at [318, 86] on fieldset "1. Istabas tilpums ir 85 m³, ja istabas garums ir 3 m, platums 7 m un augstums …" at bounding box center [276, 237] width 296 height 321
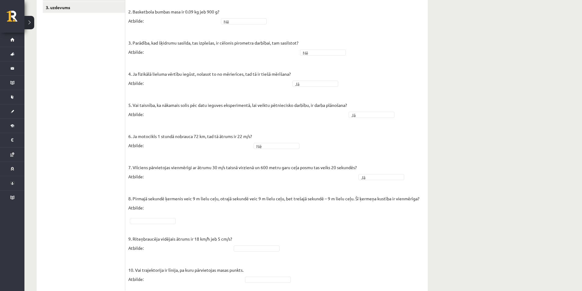
scroll to position [246, 0]
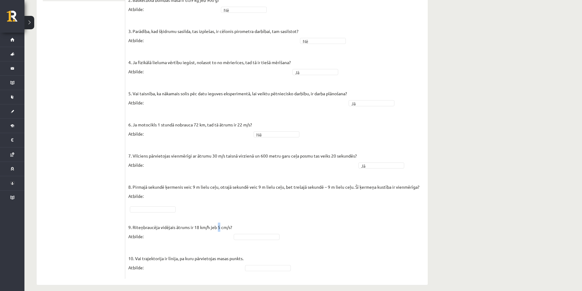
click at [218, 222] on p "9. Riteņbraucēja vidējais ātrums ir 18 km/h jeb 5 cm/s? Atbilde:" at bounding box center [180, 226] width 104 height 27
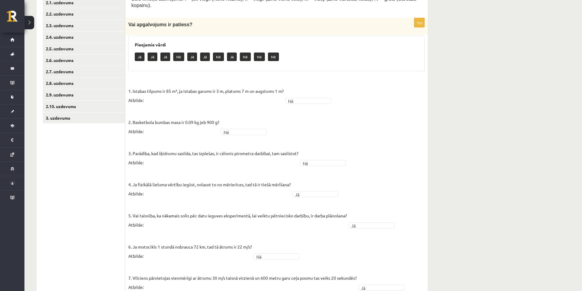
scroll to position [0, 0]
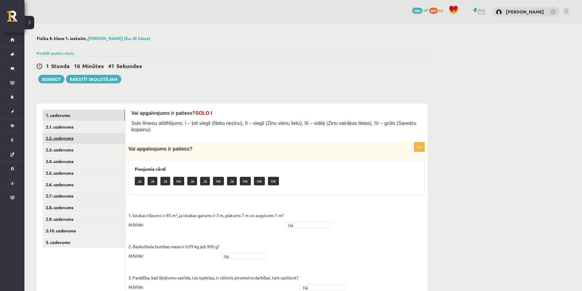
click at [84, 133] on link "2.2. uzdevums" at bounding box center [84, 138] width 82 height 11
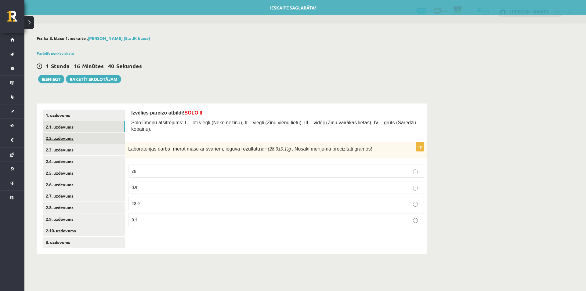
click at [84, 128] on link "2.1. uzdevums" at bounding box center [84, 126] width 82 height 11
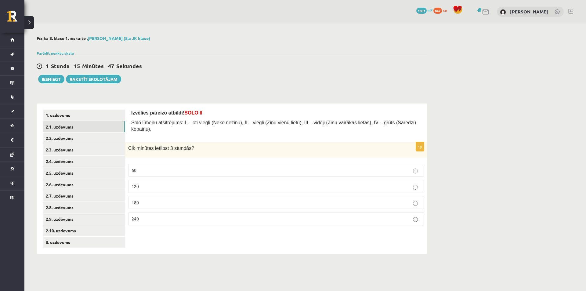
click at [214, 199] on p "180" at bounding box center [276, 202] width 289 height 6
click at [100, 136] on link "2.2. uzdevums" at bounding box center [84, 138] width 82 height 11
drag, startPoint x: 272, startPoint y: 142, endPoint x: 269, endPoint y: 144, distance: 3.4
click at [269, 146] on m\ "=(28.9±0.1)" at bounding box center [277, 148] width 24 height 5
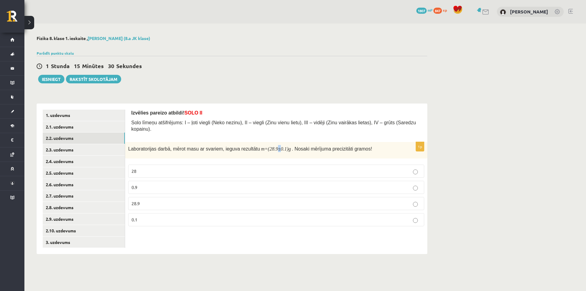
click at [269, 146] on m\ "=(28.9±0.1)" at bounding box center [277, 148] width 24 height 5
click at [318, 152] on div "Laboratorijas darbā, mērot masu ar svariem, ieguva rezultātu m =(28.9±0.1) g . …" at bounding box center [276, 150] width 302 height 17
drag, startPoint x: 260, startPoint y: 144, endPoint x: 270, endPoint y: 146, distance: 10.2
click at [265, 146] on m\ "=(28.9±0.1)" at bounding box center [277, 148] width 24 height 5
drag, startPoint x: 270, startPoint y: 146, endPoint x: 275, endPoint y: 146, distance: 5.2
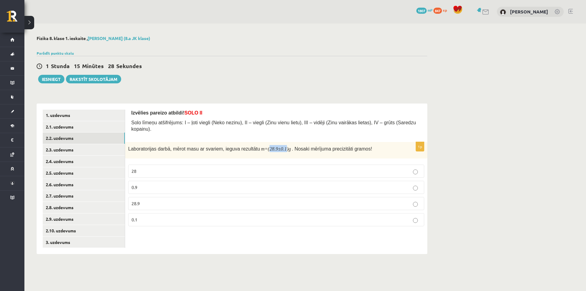
click at [274, 146] on div "Laboratorijas darbā, mērot masu ar svariem, ieguva rezultātu m =(28.9±0.1) g . …" at bounding box center [276, 150] width 302 height 17
click at [275, 146] on div "Laboratorijas darbā, mērot masu ar svariem, ieguva rezultātu m =(28.9±0.1) g . …" at bounding box center [276, 150] width 302 height 17
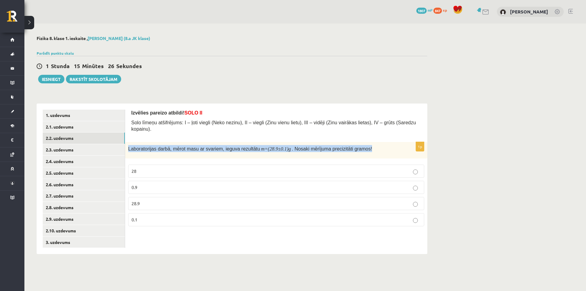
click at [275, 146] on div "Laboratorijas darbā, mērot masu ar svariem, ieguva rezultātu m =(28.9±0.1) g . …" at bounding box center [276, 150] width 302 height 17
click at [276, 147] on div "Laboratorijas darbā, mērot masu ar svariem, ieguva rezultātu m =(28.9±0.1) g . …" at bounding box center [276, 150] width 302 height 17
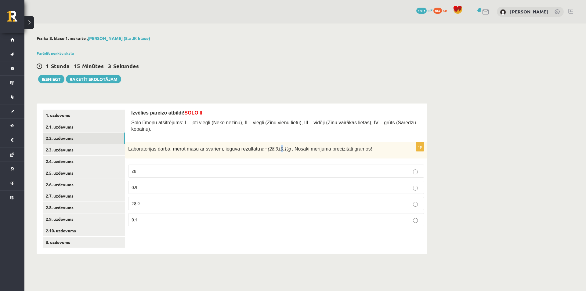
drag, startPoint x: 274, startPoint y: 143, endPoint x: 271, endPoint y: 144, distance: 3.3
click at [271, 146] on m\ "=(28.9±0.1)" at bounding box center [277, 148] width 24 height 5
click at [270, 146] on m\ "=(28.9±0.1)" at bounding box center [277, 148] width 24 height 5
click at [153, 200] on p "28.9" at bounding box center [276, 203] width 289 height 6
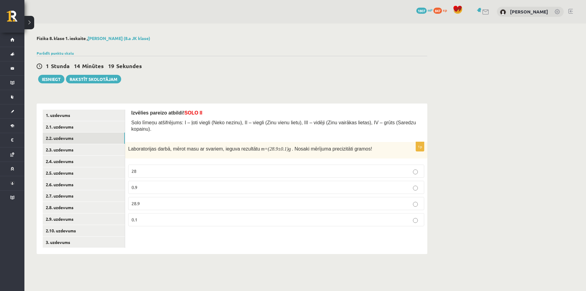
drag, startPoint x: 153, startPoint y: 198, endPoint x: 131, endPoint y: 98, distance: 103.1
click at [153, 200] on p "28.9" at bounding box center [276, 203] width 289 height 6
click at [105, 144] on link "2.2. uzdevums" at bounding box center [84, 138] width 82 height 11
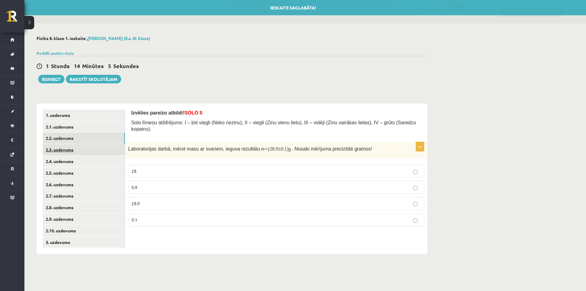
click at [100, 147] on link "2.3. uzdevums" at bounding box center [84, 149] width 82 height 11
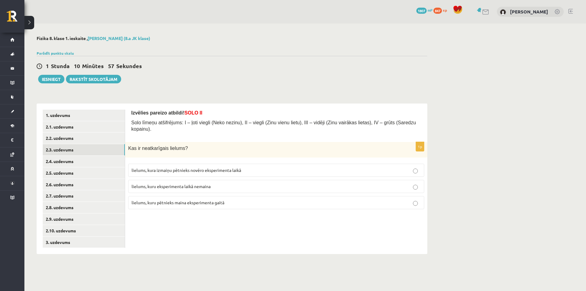
click at [216, 200] on p "lielums, kuru pētnieks maina eksperimenta gaitā" at bounding box center [276, 202] width 289 height 6
click at [105, 162] on link "2.4. uzdevums" at bounding box center [84, 161] width 82 height 11
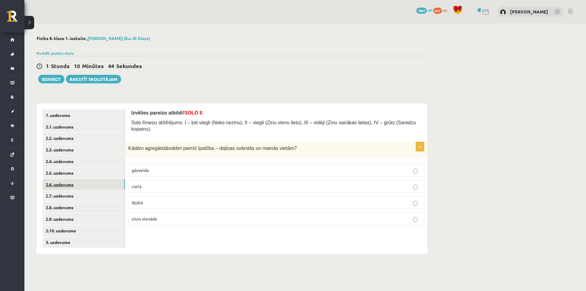
click at [93, 180] on link "2.6. uzdevums" at bounding box center [84, 184] width 82 height 11
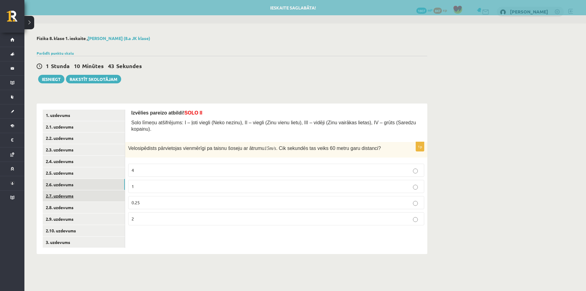
click at [89, 192] on link "2.7. uzdevums" at bounding box center [84, 195] width 82 height 11
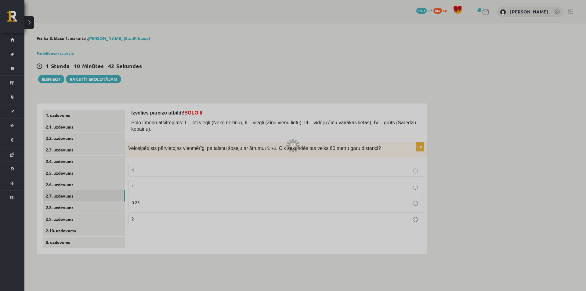
click at [89, 192] on div at bounding box center [293, 145] width 586 height 291
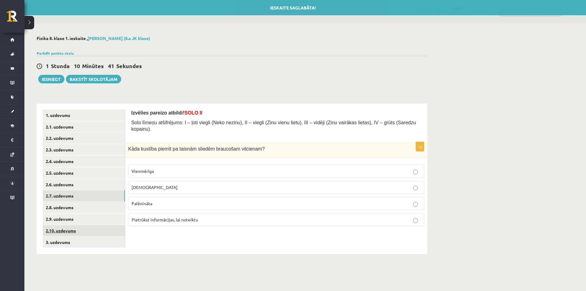
click at [74, 230] on link "2.10. uzdevums" at bounding box center [84, 230] width 82 height 11
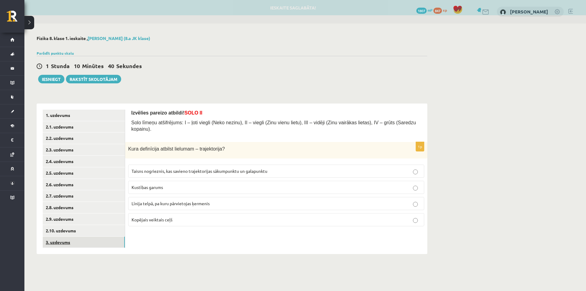
click at [74, 242] on link "3. uzdevums" at bounding box center [84, 242] width 82 height 11
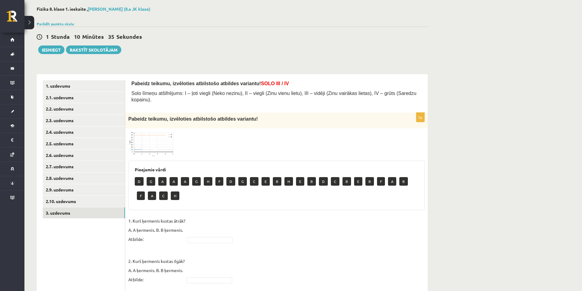
scroll to position [92, 0]
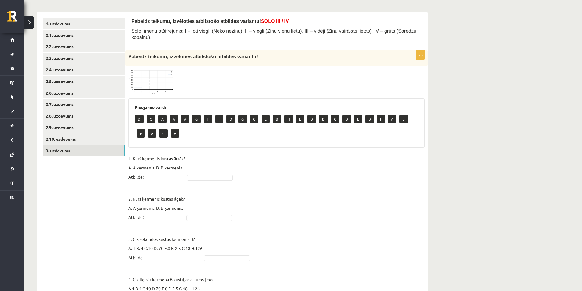
click at [157, 82] on img at bounding box center [151, 81] width 46 height 25
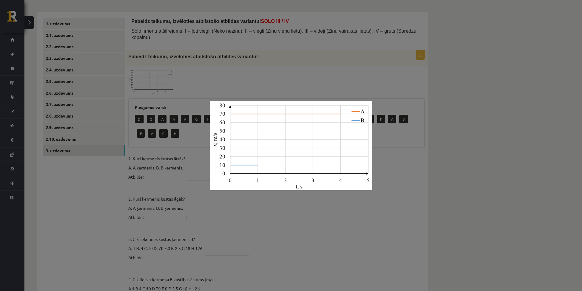
click at [284, 66] on div at bounding box center [291, 145] width 582 height 291
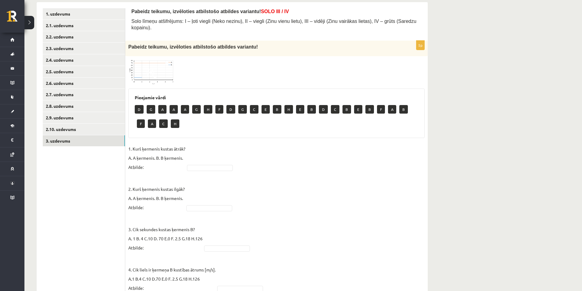
scroll to position [71, 0]
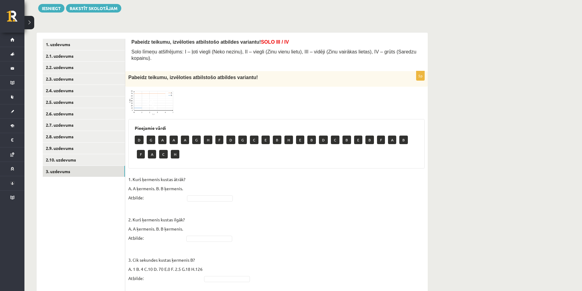
click at [159, 94] on img at bounding box center [151, 102] width 46 height 25
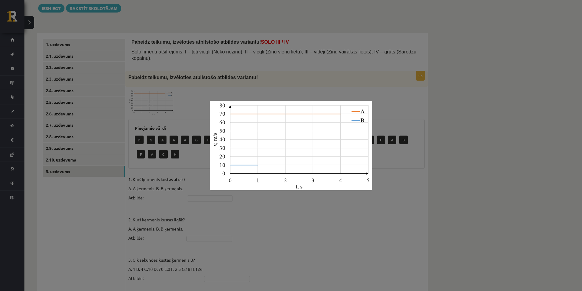
click at [276, 212] on div at bounding box center [291, 145] width 582 height 291
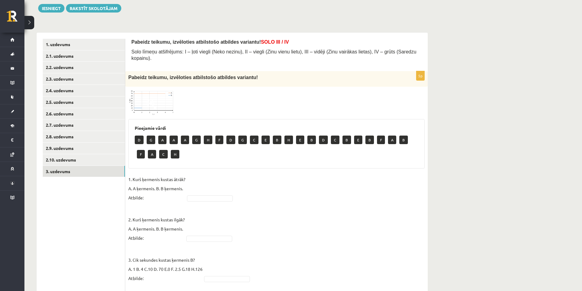
click at [163, 99] on img at bounding box center [151, 102] width 46 height 25
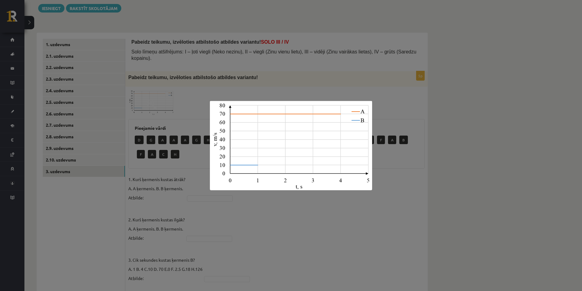
click at [414, 149] on div at bounding box center [291, 145] width 582 height 291
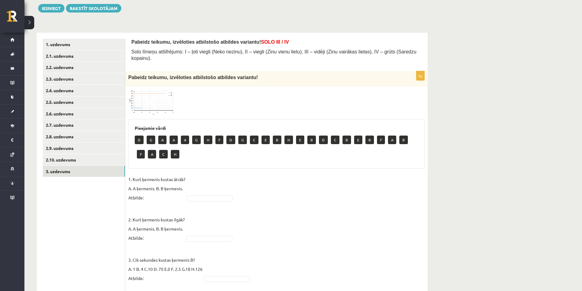
click at [165, 100] on img at bounding box center [151, 102] width 46 height 25
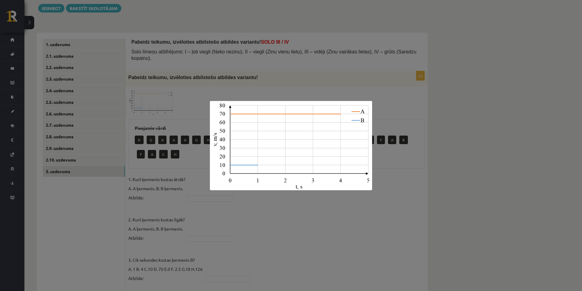
drag, startPoint x: 309, startPoint y: 100, endPoint x: 292, endPoint y: 98, distance: 17.5
click at [309, 100] on div at bounding box center [291, 145] width 582 height 291
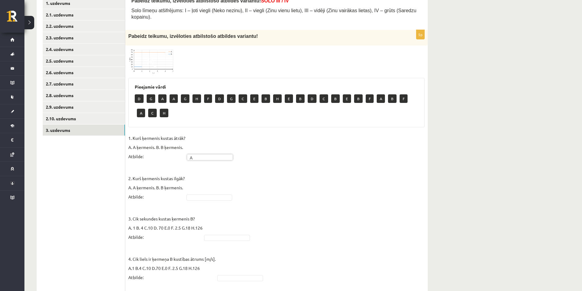
scroll to position [101, 0]
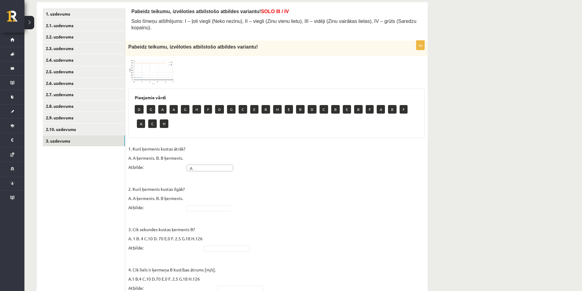
click at [167, 62] on img at bounding box center [151, 71] width 46 height 25
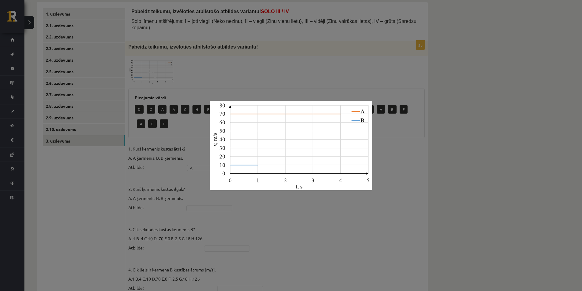
click at [177, 58] on div at bounding box center [291, 145] width 582 height 291
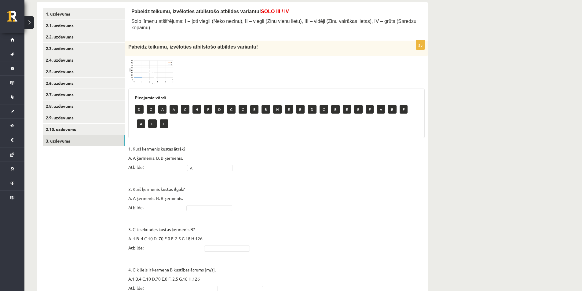
click at [159, 59] on img at bounding box center [151, 71] width 46 height 25
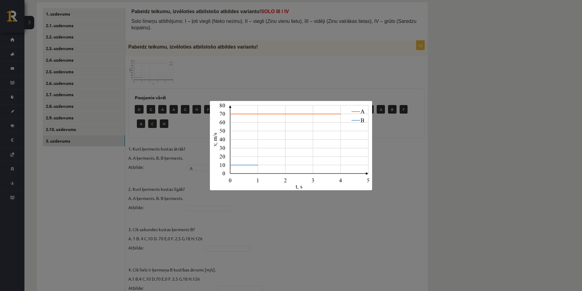
click at [287, 80] on div at bounding box center [291, 145] width 582 height 291
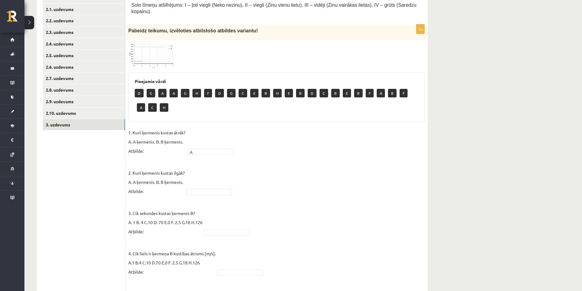
scroll to position [162, 0]
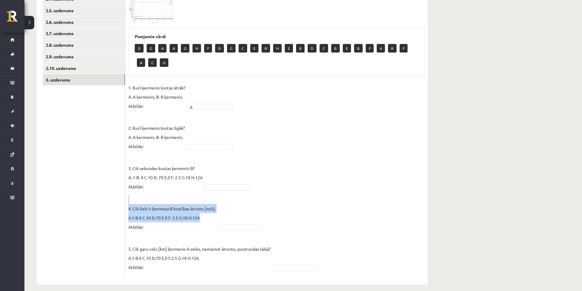
drag, startPoint x: 201, startPoint y: 211, endPoint x: 126, endPoint y: 206, distance: 75.6
click at [126, 206] on div "5p Pabeidz teikumu, izvēloties atbilstošo atbildes variantu! Pieejamie vārdi D …" at bounding box center [276, 129] width 302 height 299
click at [126, 213] on div "5p Pabeidz teikumu, izvēloties atbilstošo atbildes variantu! Pieejamie vārdi D …" at bounding box center [276, 129] width 302 height 299
click at [126, 208] on div "5p Pabeidz teikumu, izvēloties atbilstošo atbildes variantu! Pieejamie vārdi D …" at bounding box center [276, 129] width 302 height 299
drag, startPoint x: 127, startPoint y: 208, endPoint x: 135, endPoint y: 211, distance: 8.5
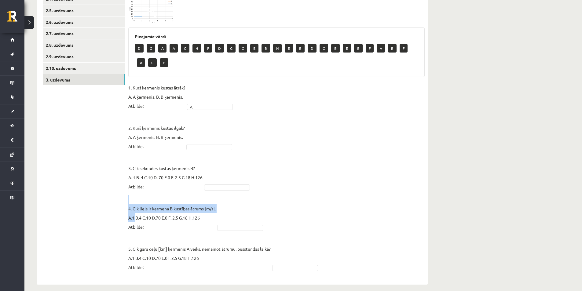
click at [135, 211] on div "5p Pabeidz teikumu, izvēloties atbilstošo atbildes variantu! Pieejamie vārdi D …" at bounding box center [276, 129] width 302 height 299
click at [135, 211] on p "4. Cik liels ir ķermeņa B kustības ātrums [m/s]. A.1 B.4 C.10 D.70 E.0 F. 2.5 G…" at bounding box center [171, 213] width 87 height 37
drag, startPoint x: 126, startPoint y: 211, endPoint x: 151, endPoint y: 217, distance: 26.4
click at [151, 217] on div "5p Pabeidz teikumu, izvēloties atbilstošo atbildes variantu! Pieejamie vārdi D …" at bounding box center [276, 129] width 302 height 299
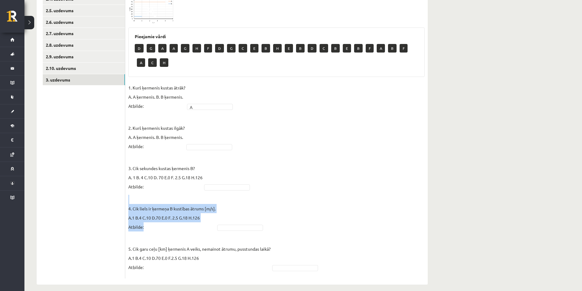
click at [151, 217] on p "4. Cik liels ir ķermeņa B kustības ātrums [m/s]. A.1 B.4 C.10 D.70 E.0 F. 2.5 G…" at bounding box center [171, 213] width 87 height 37
drag, startPoint x: 200, startPoint y: 212, endPoint x: 128, endPoint y: 212, distance: 72.7
click at [128, 212] on div "5p Pabeidz teikumu, izvēloties atbilstošo atbildes variantu! Pieejamie vārdi D …" at bounding box center [276, 129] width 302 height 299
copy p "4. Cik liels ir ķermeņa B kustības ātrums [m/s]. A.1 B.4 C.10 D.70 E.0 F. 2.5 G…"
click at [150, 199] on p "4. Cik liels ir ķermeņa B kustības ātrums [m/s]. A.1 B.4 C.10 D.70 E.0 F. 2.5 G…" at bounding box center [171, 213] width 87 height 37
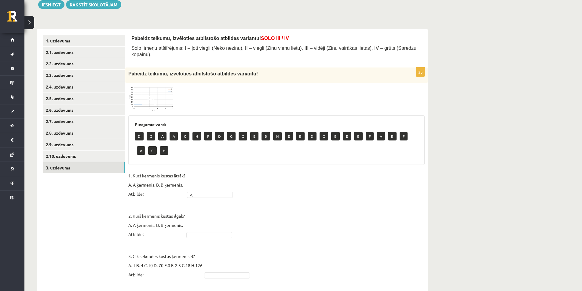
scroll to position [71, 0]
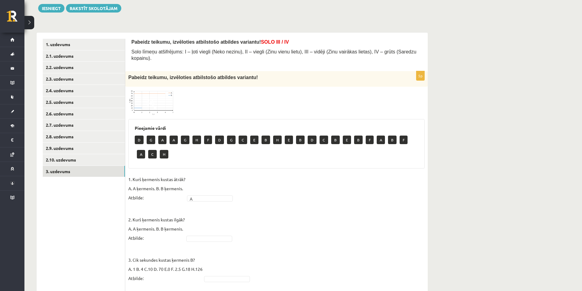
click at [166, 90] on img at bounding box center [151, 102] width 46 height 25
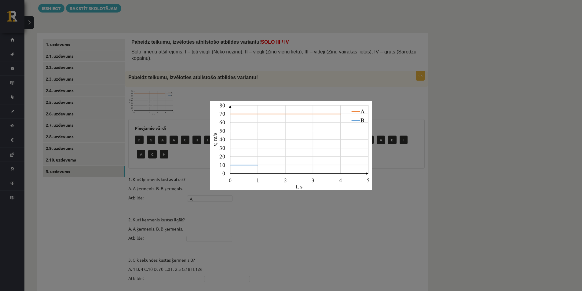
click at [305, 81] on div at bounding box center [291, 145] width 582 height 291
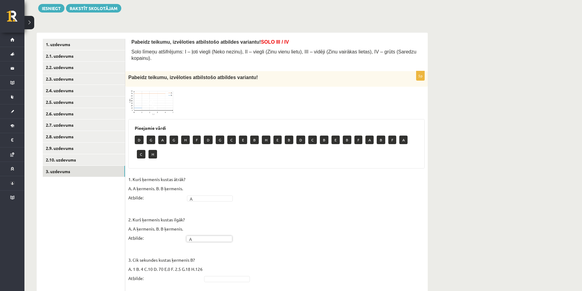
click at [198, 202] on fieldset "1. Kurš ķermenis kustas ātrāk? A. A ķermenis. B. B ķermenis. Atbilde: A * 2. Ku…" at bounding box center [276, 271] width 296 height 192
click at [201, 237] on fieldset "1. Kurš ķermenis kustas ātrāk? A. A ķermenis. B. B ķermenis. Atbilde: A * 2. Ku…" at bounding box center [276, 271] width 296 height 192
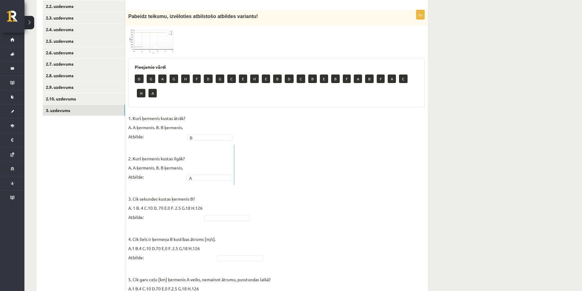
click at [314, 223] on fieldset "1. Kurš ķermenis kustas ātrāk? A. A ķermenis. B. B ķermenis. Atbilde: B * 2. Ku…" at bounding box center [276, 210] width 296 height 192
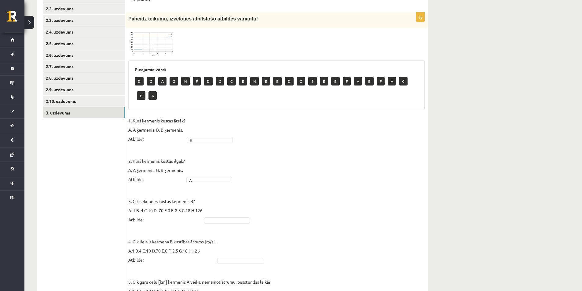
scroll to position [40, 0]
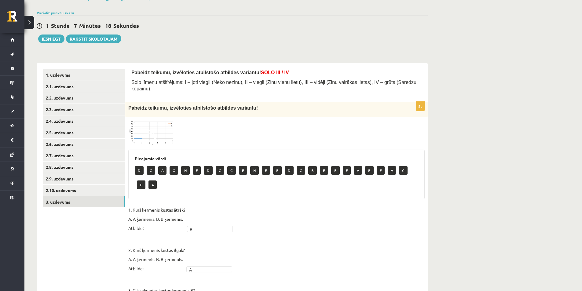
click at [138, 120] on img at bounding box center [151, 132] width 46 height 25
click at [0, 0] on div at bounding box center [0, 0] width 0 height 0
click at [144, 128] on img at bounding box center [151, 132] width 46 height 25
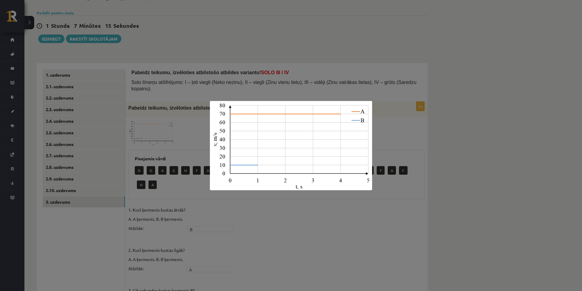
click at [295, 80] on div at bounding box center [291, 145] width 582 height 291
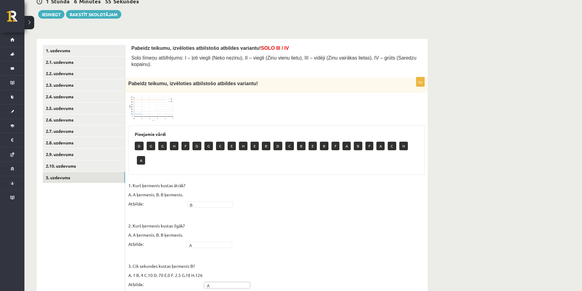
scroll to position [26, 0]
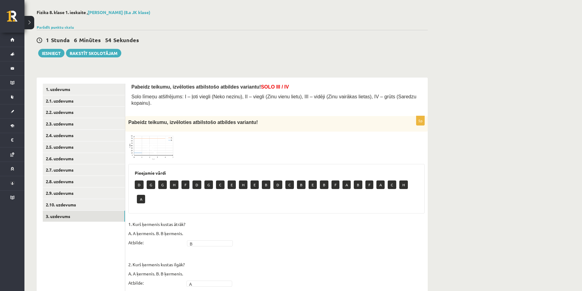
click at [142, 138] on img at bounding box center [151, 147] width 46 height 25
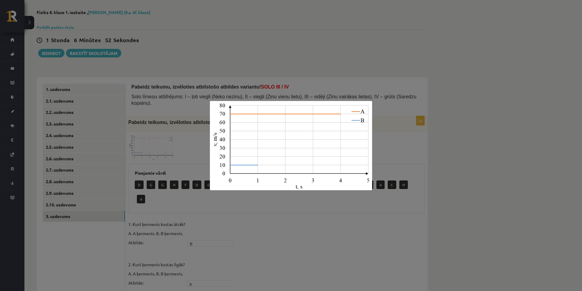
click at [390, 158] on div at bounding box center [291, 145] width 582 height 291
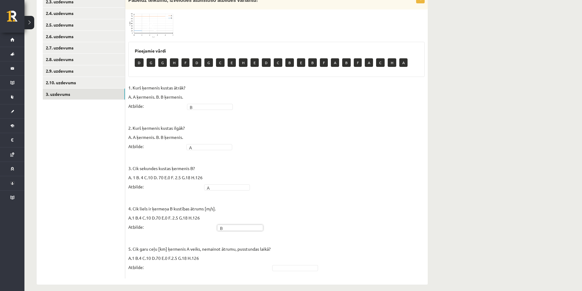
scroll to position [0, 0]
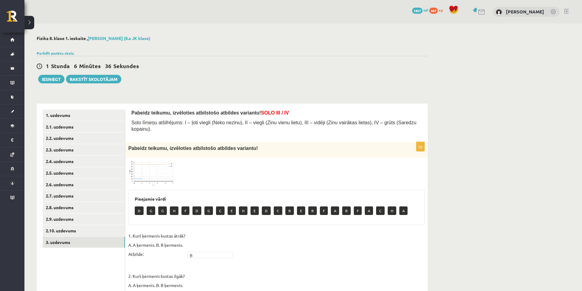
click at [152, 175] on img at bounding box center [151, 173] width 46 height 25
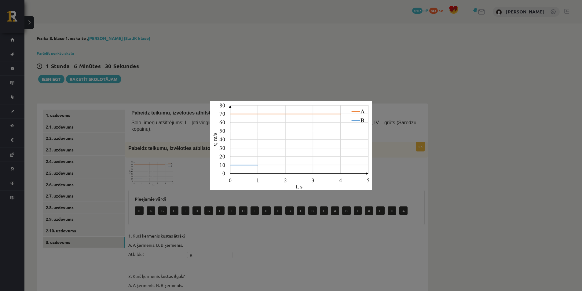
click at [282, 80] on div at bounding box center [291, 145] width 582 height 291
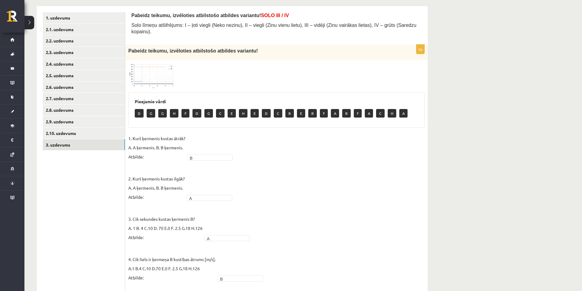
scroll to position [87, 0]
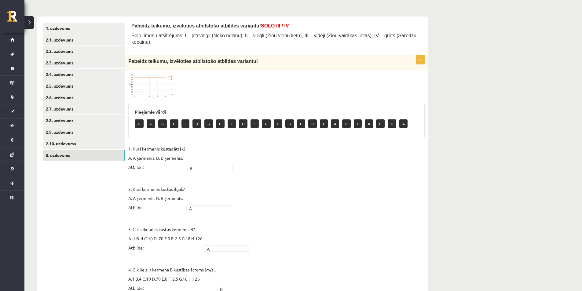
click at [163, 87] on img at bounding box center [151, 86] width 46 height 25
click at [0, 0] on div at bounding box center [0, 0] width 0 height 0
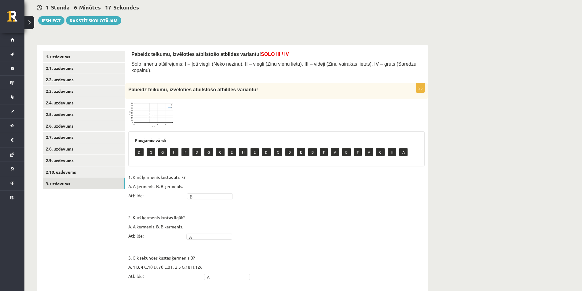
scroll to position [56, 0]
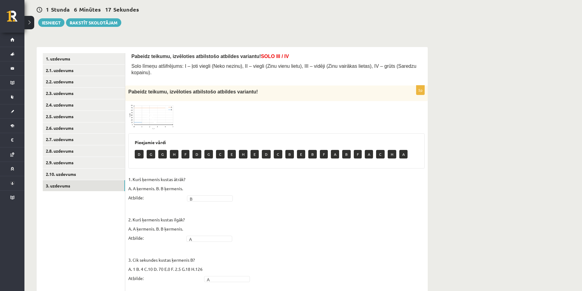
drag, startPoint x: 159, startPoint y: 92, endPoint x: 158, endPoint y: 97, distance: 5.0
click at [158, 94] on div "Pabeidz teikumu, izvēloties atbilstošo atbildes variantu!" at bounding box center [276, 94] width 302 height 16
click at [160, 104] on img at bounding box center [151, 116] width 46 height 25
click at [0, 0] on div at bounding box center [0, 0] width 0 height 0
click at [164, 108] on img at bounding box center [151, 116] width 46 height 25
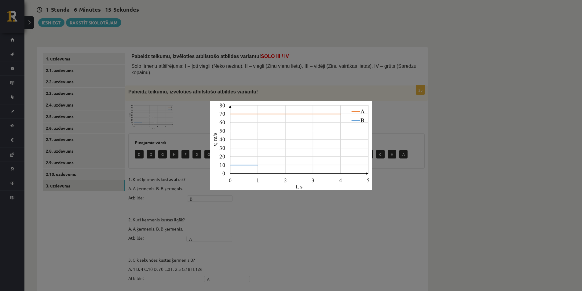
click at [276, 51] on div at bounding box center [291, 145] width 582 height 291
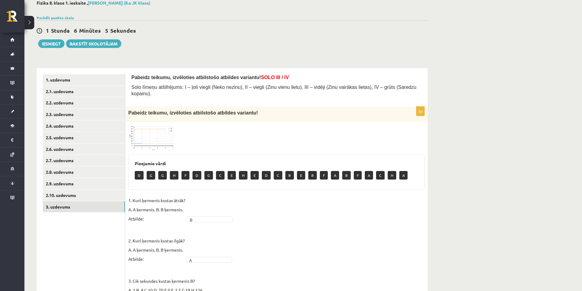
scroll to position [26, 0]
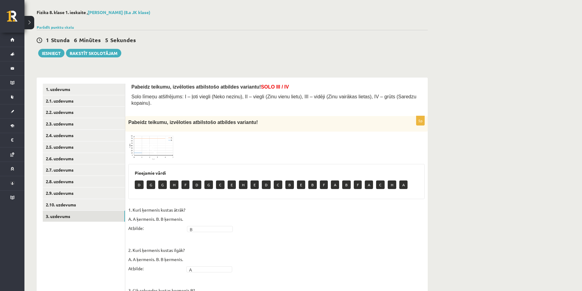
click at [159, 143] on img at bounding box center [151, 147] width 46 height 25
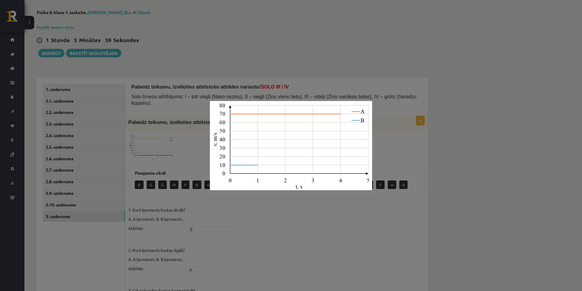
click at [267, 75] on div at bounding box center [291, 145] width 582 height 291
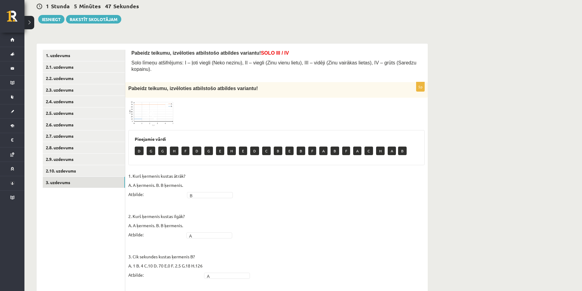
scroll to position [56, 0]
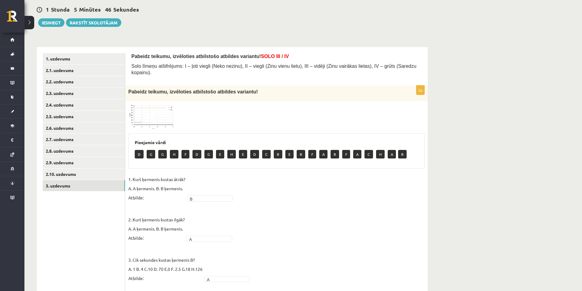
click at [171, 115] on img at bounding box center [151, 116] width 46 height 25
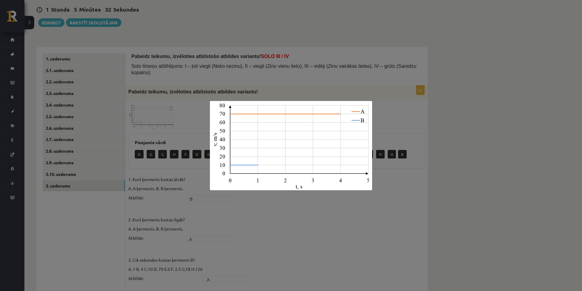
click at [411, 167] on div at bounding box center [291, 145] width 582 height 291
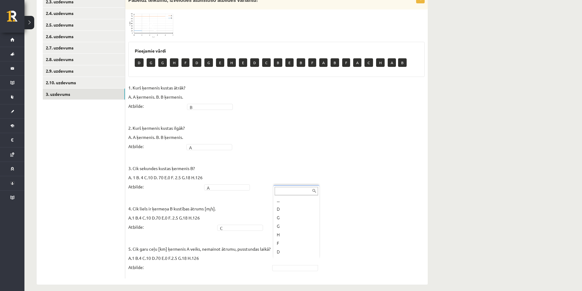
scroll to position [0, 0]
click at [295, 226] on fieldset "1. Kurš ķermenis kustas ātrāk? A. A ķermenis. B. B ķermenis. Atbilde: B * 2. Ku…" at bounding box center [276, 179] width 296 height 192
click at [316, 190] on fieldset "1. Kurš ķermenis kustas ātrāk? A. A ķermenis. B. B ķermenis. Atbilde: B * 2. Ku…" at bounding box center [276, 179] width 296 height 192
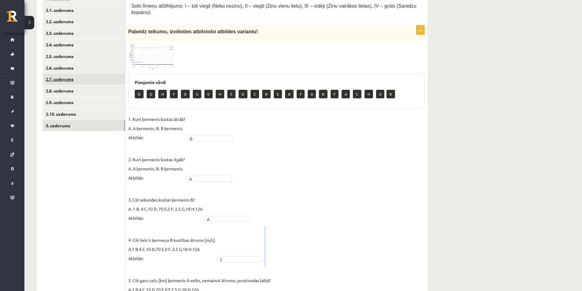
scroll to position [56, 0]
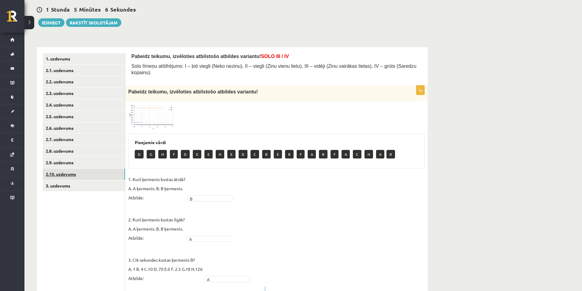
click at [95, 173] on link "2.10. uzdevums" at bounding box center [84, 174] width 82 height 11
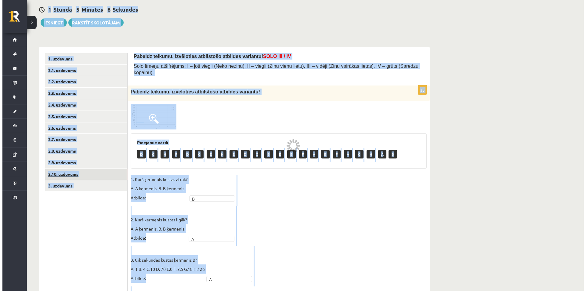
scroll to position [0, 0]
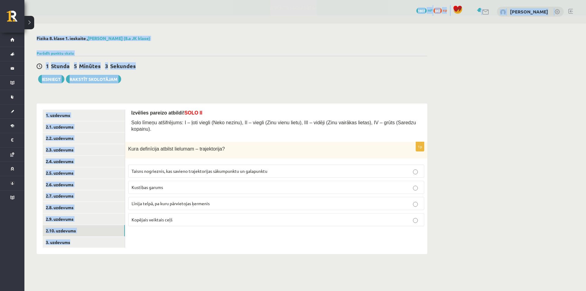
click at [214, 82] on div "1 Stunda 5 Minūtes 3 Sekundes Ieskaite saglabāta! Iesniegt Rakstīt skolotājam" at bounding box center [232, 69] width 391 height 27
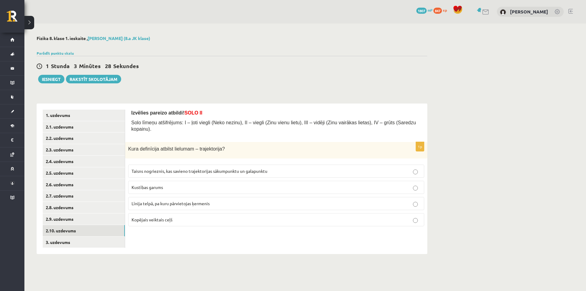
click at [250, 168] on span "Taisns nogrieznis, kas savieno trajektorijas sākumpunktu un galapunktu" at bounding box center [200, 170] width 136 height 5
click at [207, 202] on label "Līnija telpā, pa kuru pārvietojas ķermenis" at bounding box center [276, 203] width 296 height 13
click at [111, 221] on link "2.9. uzdevums" at bounding box center [84, 218] width 82 height 11
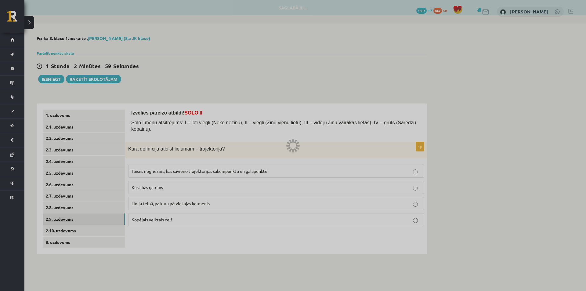
click at [111, 221] on div at bounding box center [293, 145] width 586 height 291
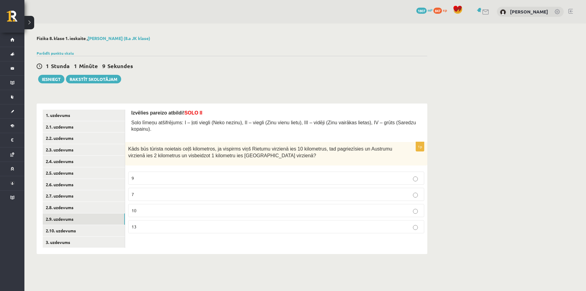
click at [185, 224] on p "13" at bounding box center [276, 227] width 289 height 6
click at [94, 206] on link "2.8. uzdevums" at bounding box center [84, 207] width 82 height 11
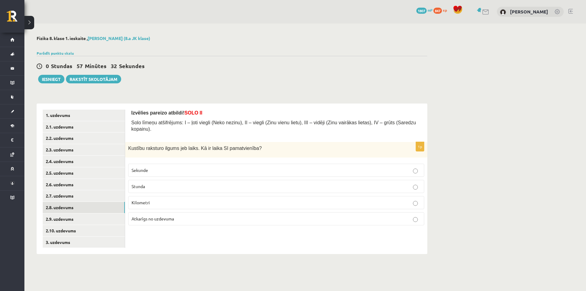
click at [195, 180] on label "Stunda" at bounding box center [276, 186] width 296 height 13
click at [201, 170] on label "Sekunde" at bounding box center [276, 170] width 296 height 13
click at [101, 199] on link "2.7. uzdevums" at bounding box center [84, 195] width 82 height 11
click at [173, 168] on p "Vienmērīga" at bounding box center [276, 171] width 289 height 6
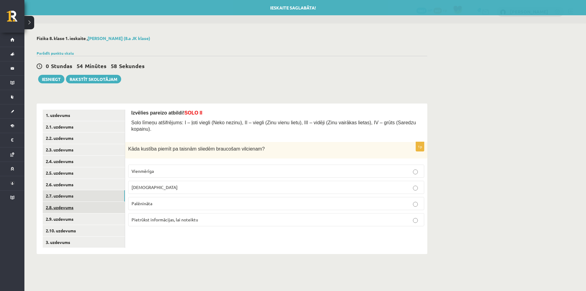
click at [77, 208] on link "2.8. uzdevums" at bounding box center [84, 207] width 82 height 11
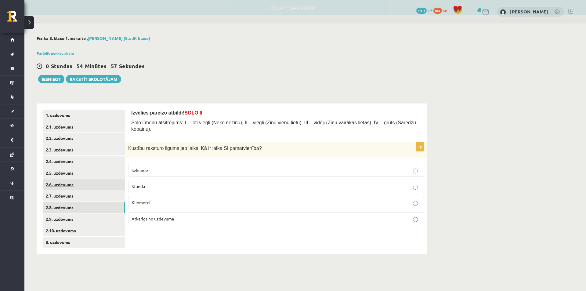
click at [80, 181] on link "2.6. uzdevums" at bounding box center [84, 184] width 82 height 11
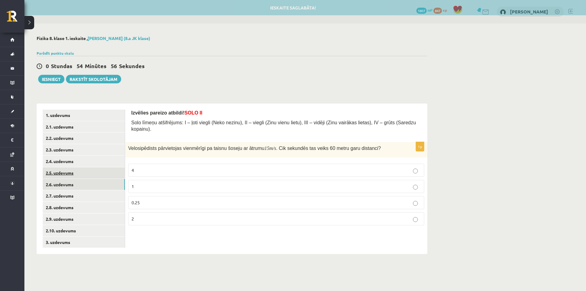
click at [78, 169] on link "2.5. uzdevums" at bounding box center [84, 172] width 82 height 11
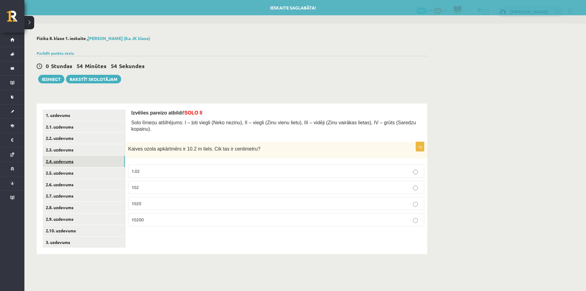
click at [82, 164] on link "2.4. uzdevums" at bounding box center [84, 161] width 82 height 11
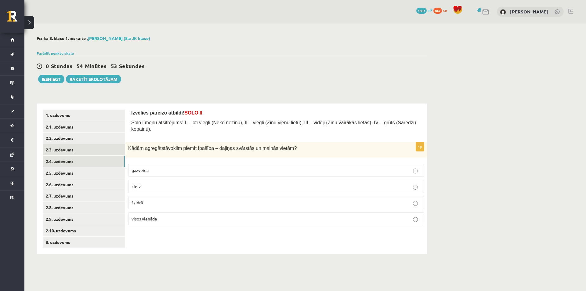
click at [82, 153] on link "2.3. uzdevums" at bounding box center [84, 149] width 82 height 11
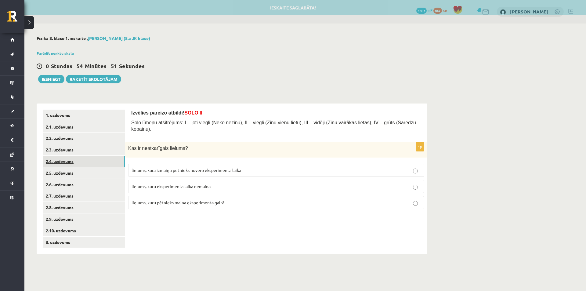
click at [83, 164] on link "2.4. uzdevums" at bounding box center [84, 161] width 82 height 11
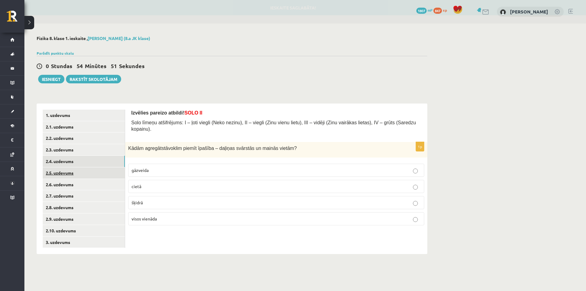
click at [82, 170] on link "2.5. uzdevums" at bounding box center [84, 172] width 82 height 11
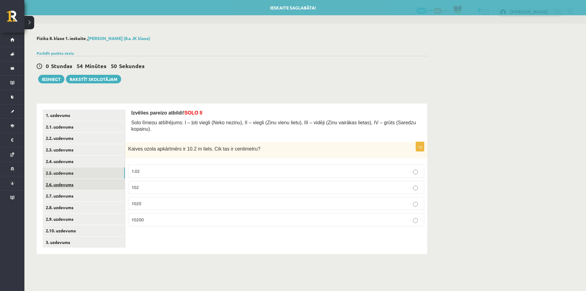
click at [82, 182] on link "2.6. uzdevums" at bounding box center [84, 184] width 82 height 11
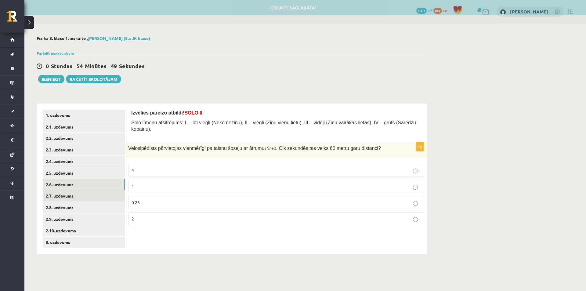
click at [80, 200] on link "2.7. uzdevums" at bounding box center [84, 195] width 82 height 11
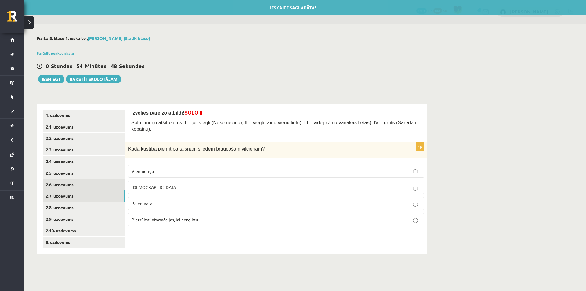
click at [82, 181] on link "2.6. uzdevums" at bounding box center [84, 184] width 82 height 11
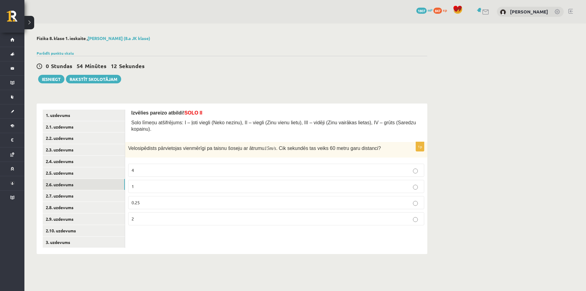
click at [130, 166] on label "4" at bounding box center [276, 170] width 296 height 13
click at [101, 169] on link "2.5. uzdevums" at bounding box center [84, 172] width 82 height 11
click at [175, 197] on label "1020" at bounding box center [276, 203] width 296 height 13
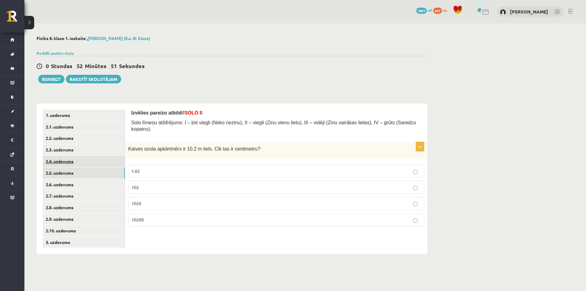
click at [83, 165] on link "2.4. uzdevums" at bounding box center [84, 161] width 82 height 11
click at [242, 167] on p "gāzveida" at bounding box center [276, 170] width 289 height 6
click at [91, 153] on link "2.3. uzdevums" at bounding box center [84, 149] width 82 height 11
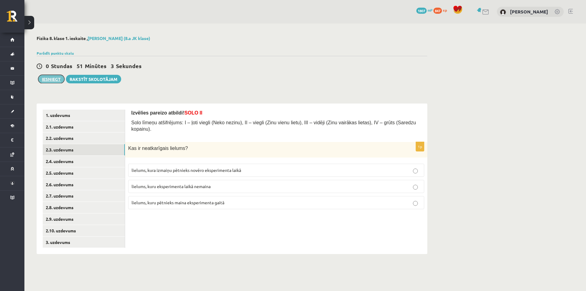
click at [54, 81] on button "Iesniegt" at bounding box center [51, 79] width 26 height 9
click at [343, 53] on div "Parādīt punktu skalu Atzīme No Līdz 1 0 4 2 5 7 3 8 9 4 10 12 5 13 14 6 15 17 7…" at bounding box center [232, 52] width 391 height 5
click at [56, 76] on button "Iesniegt" at bounding box center [51, 79] width 26 height 9
click at [327, 59] on div "0 Stundas 50 Minūtes 55 Sekundes Ieskaite saglabāta! Iesniegt Rakstīt skolotājam" at bounding box center [232, 69] width 391 height 27
